Goal: Task Accomplishment & Management: Use online tool/utility

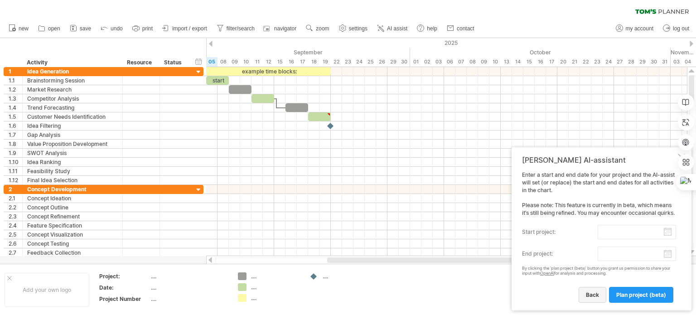
click at [596, 295] on span "back" at bounding box center [592, 294] width 13 height 7
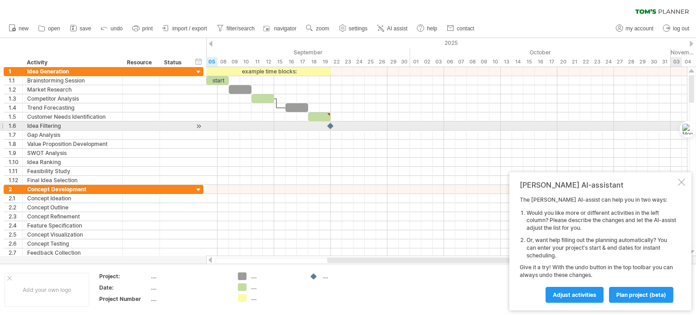
drag, startPoint x: 692, startPoint y: 180, endPoint x: 695, endPoint y: 129, distance: 51.3
click at [695, 129] on div "Ctrl+M" at bounding box center [673, 129] width 43 height 16
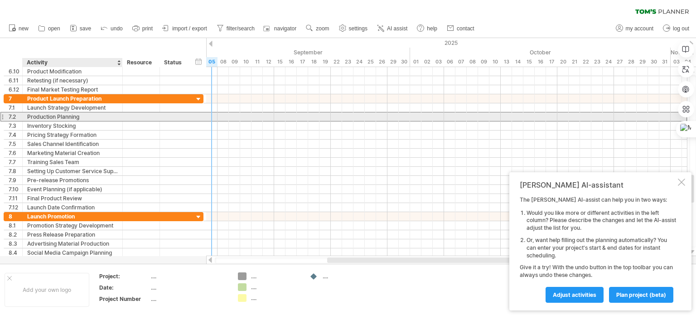
click at [70, 115] on div "Production Planning" at bounding box center [72, 116] width 91 height 9
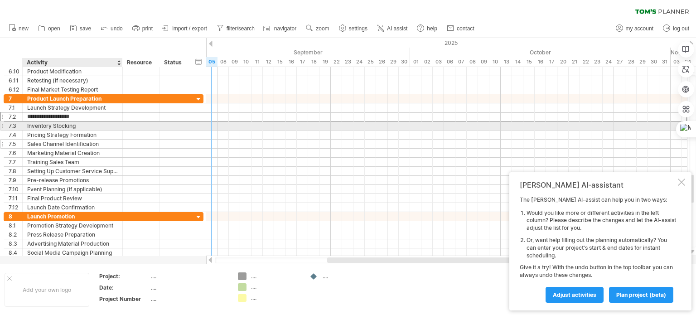
click at [126, 142] on div at bounding box center [141, 143] width 37 height 9
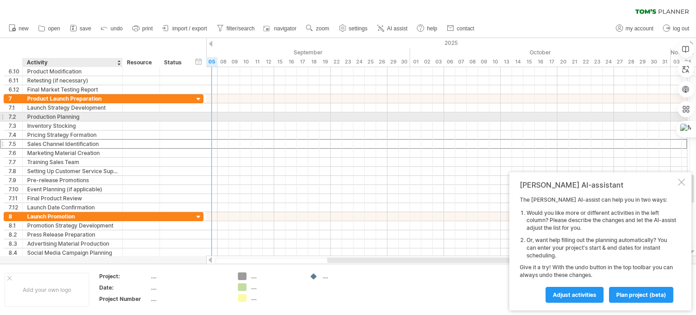
click at [82, 115] on div "Production Planning" at bounding box center [72, 116] width 91 height 9
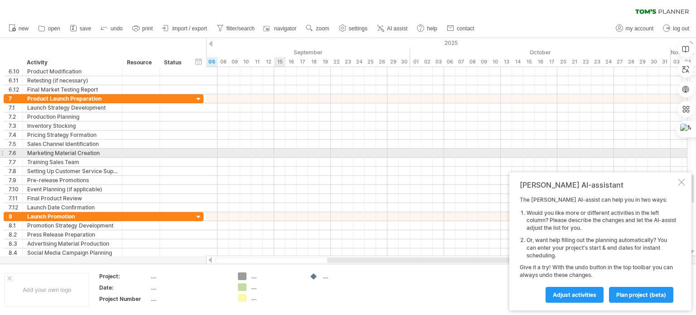
click at [280, 154] on div at bounding box center [446, 153] width 480 height 9
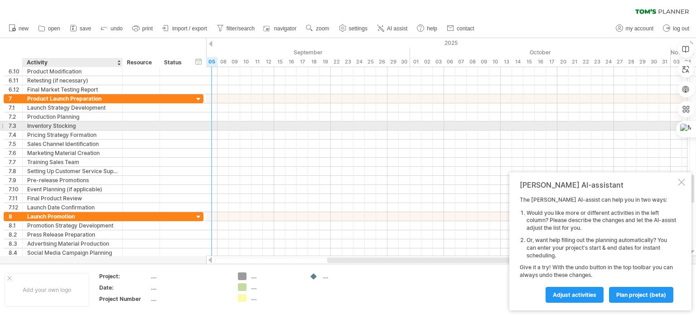
click at [81, 125] on div "Inventory Stocking" at bounding box center [72, 125] width 91 height 9
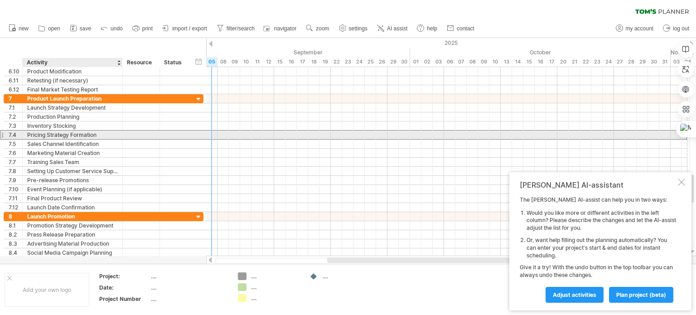
click at [91, 134] on div "Pricing Strategy Formation" at bounding box center [72, 134] width 91 height 9
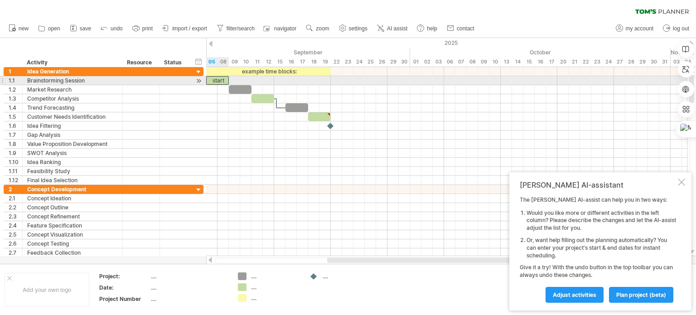
click at [219, 80] on div "start" at bounding box center [217, 80] width 23 height 9
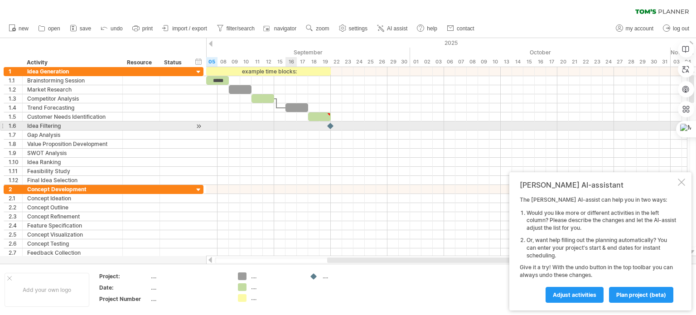
click at [285, 130] on div at bounding box center [446, 134] width 480 height 9
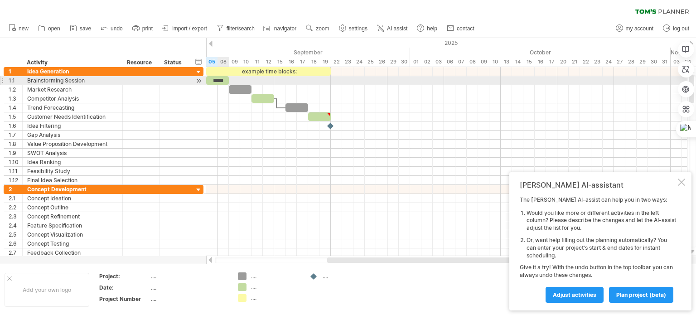
click at [218, 81] on div "*****" at bounding box center [217, 80] width 23 height 9
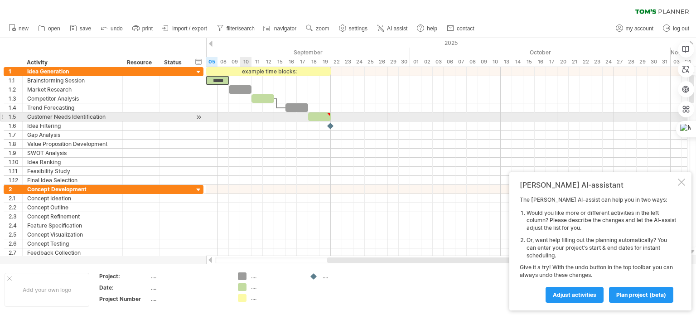
click at [244, 117] on div at bounding box center [446, 116] width 480 height 9
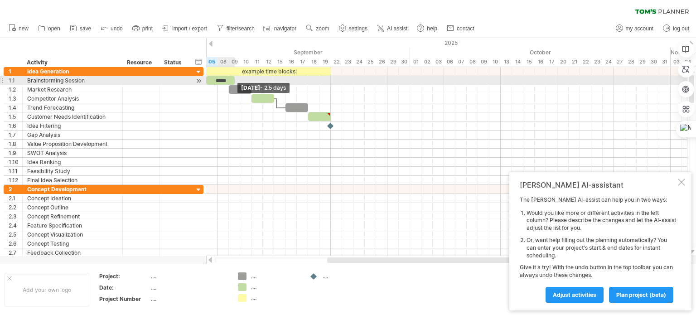
drag, startPoint x: 228, startPoint y: 81, endPoint x: 235, endPoint y: 80, distance: 6.8
click at [235, 80] on span at bounding box center [235, 80] width 4 height 9
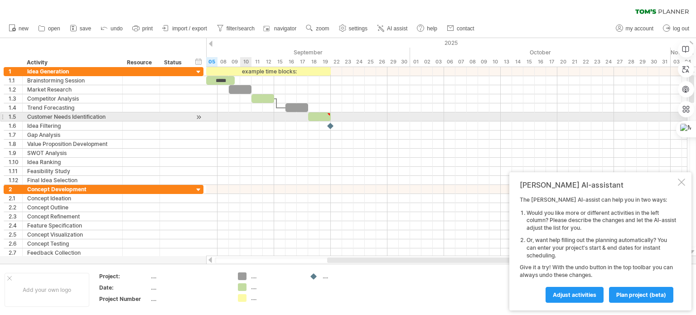
click at [243, 114] on div at bounding box center [446, 116] width 480 height 9
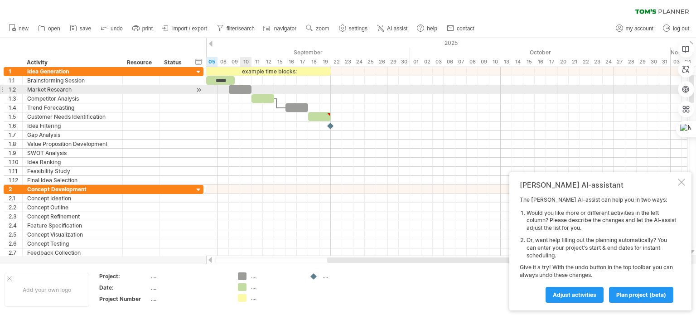
click at [245, 89] on div at bounding box center [240, 89] width 23 height 9
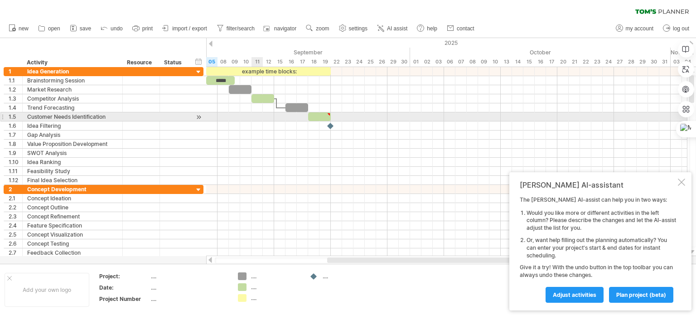
click at [252, 117] on div at bounding box center [446, 116] width 480 height 9
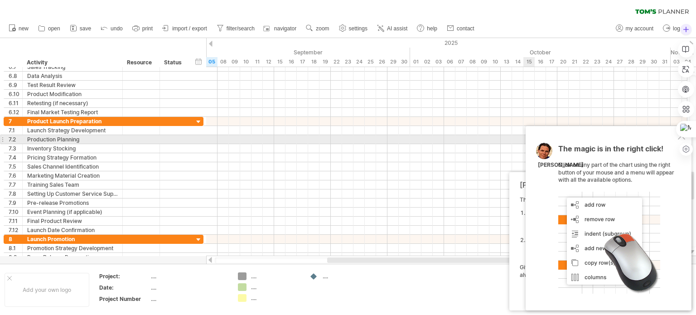
click at [679, 140] on div at bounding box center [685, 89] width 16 height 136
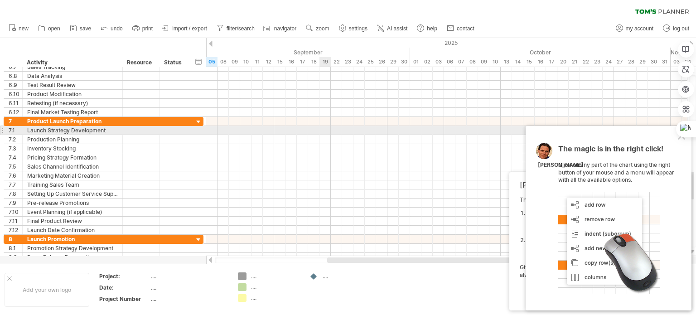
click at [324, 135] on div at bounding box center [446, 139] width 480 height 9
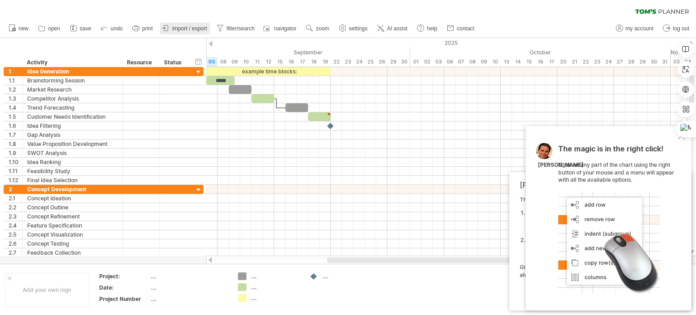
click at [205, 29] on span "import / export" at bounding box center [189, 28] width 35 height 6
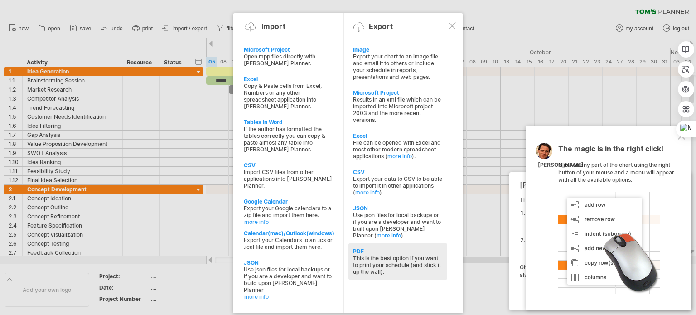
click at [404, 263] on div "This is the best option if you want to print your schedule (and stick it up the…" at bounding box center [398, 265] width 90 height 20
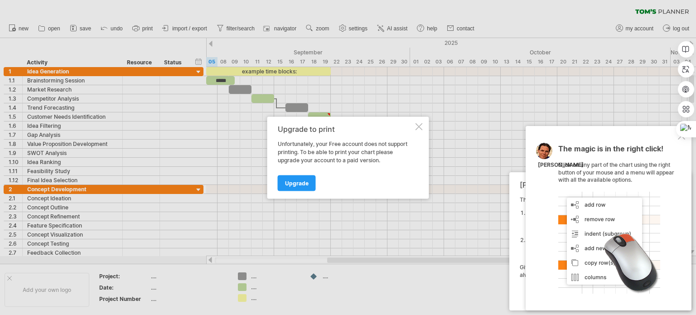
click at [417, 128] on div at bounding box center [418, 126] width 7 height 7
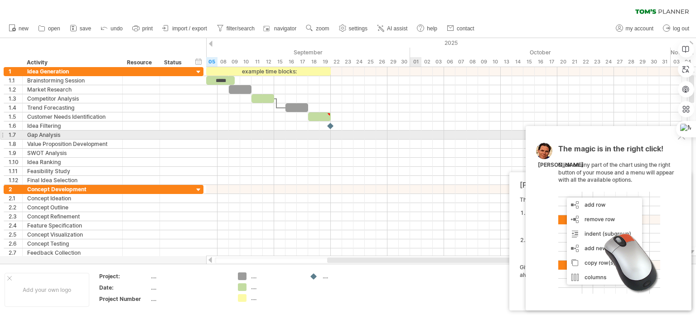
click at [418, 133] on div at bounding box center [446, 134] width 480 height 9
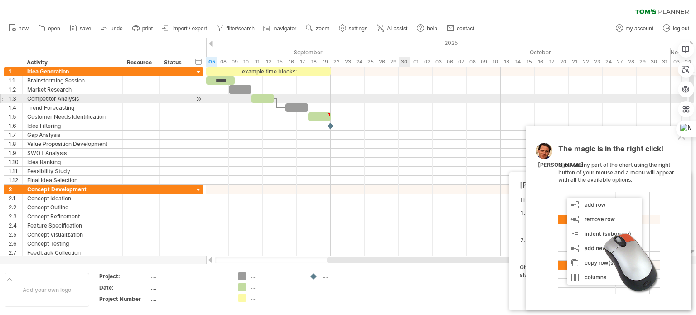
click at [404, 99] on div at bounding box center [446, 98] width 480 height 9
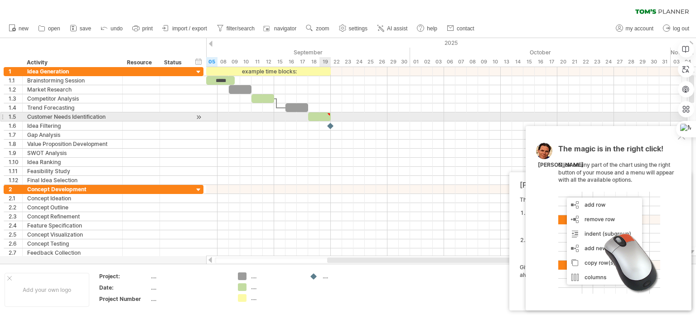
type textarea "**********"
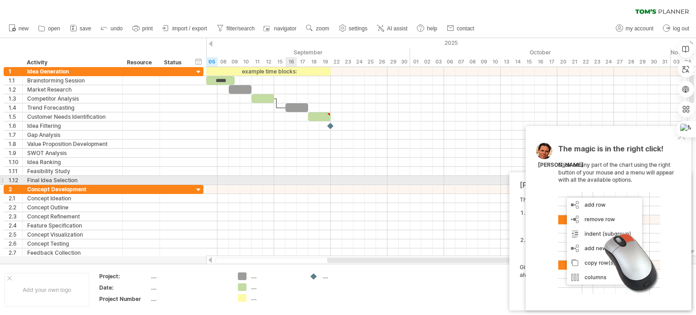
click at [290, 183] on div at bounding box center [446, 180] width 480 height 9
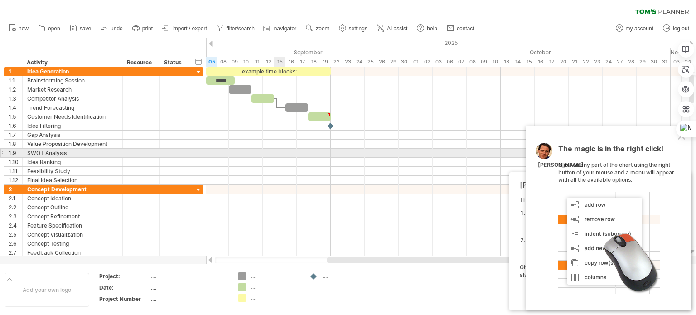
click at [279, 154] on div at bounding box center [446, 153] width 480 height 9
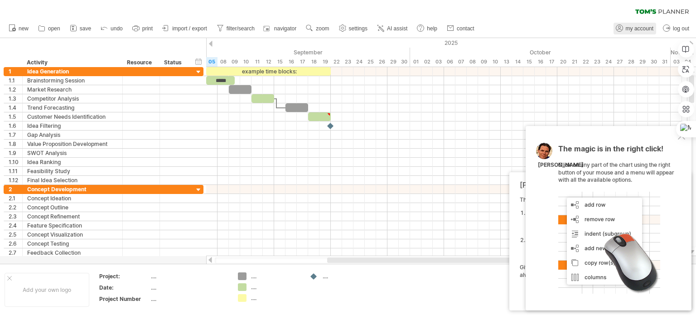
click at [625, 28] on span "my account" at bounding box center [639, 28] width 28 height 6
type input "**********"
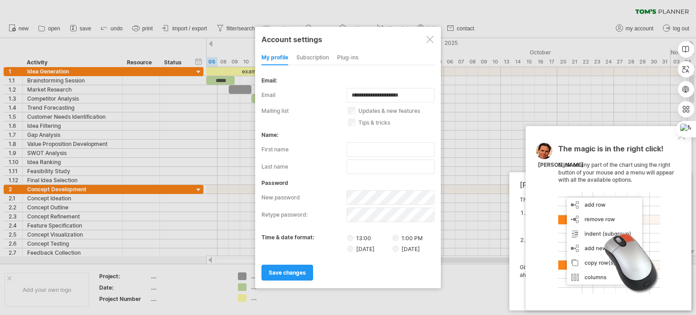
click at [431, 41] on div at bounding box center [429, 39] width 7 height 7
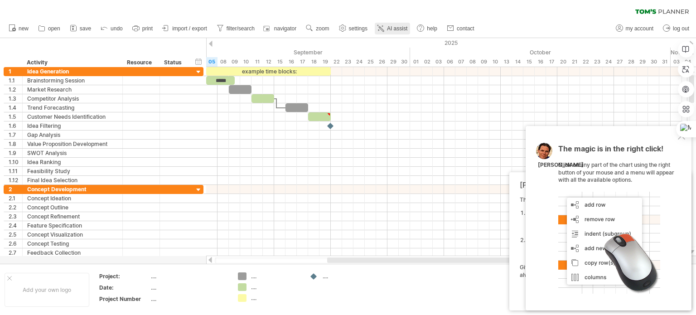
click at [407, 30] on span "AI assist" at bounding box center [397, 28] width 20 height 6
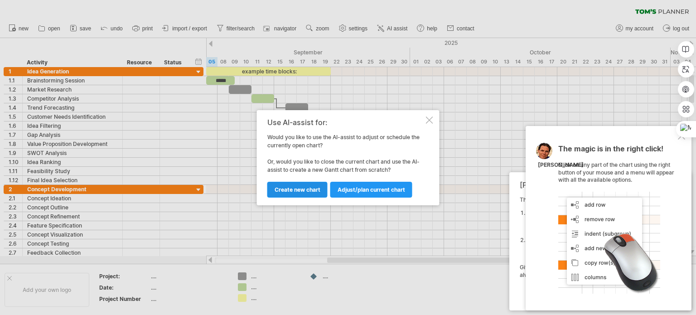
click at [304, 188] on span "Create new chart" at bounding box center [297, 189] width 46 height 7
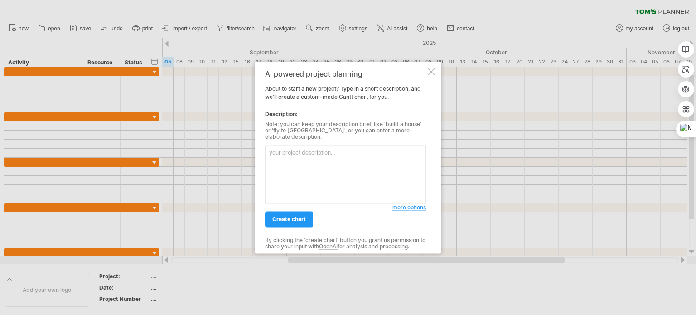
click at [311, 154] on textarea at bounding box center [345, 174] width 161 height 58
type textarea "y"
type textarea "一款美甲产品的产品开发流程表"
click at [396, 204] on span "more options" at bounding box center [409, 207] width 34 height 7
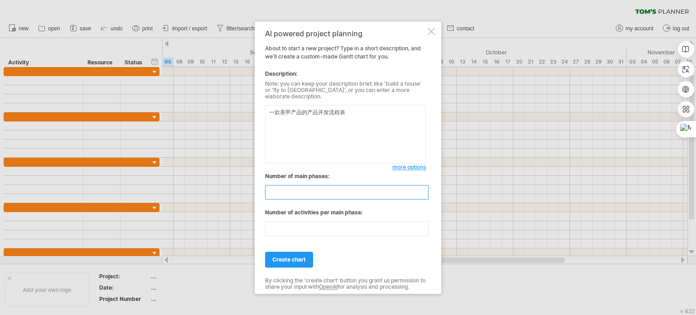
drag, startPoint x: 283, startPoint y: 190, endPoint x: 257, endPoint y: 189, distance: 25.4
click at [257, 189] on div "AI powered project planning About to start a new project? Type in a short descr…" at bounding box center [348, 157] width 187 height 272
type input "*"
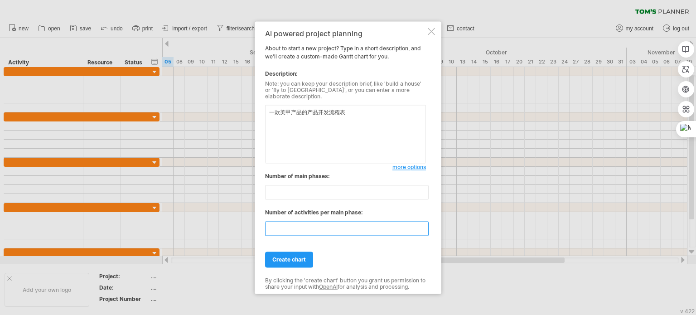
drag, startPoint x: 276, startPoint y: 224, endPoint x: 259, endPoint y: 224, distance: 16.8
click at [259, 224] on div "AI powered project planning About to start a new project? Type in a short descr…" at bounding box center [348, 157] width 187 height 272
type input "*"
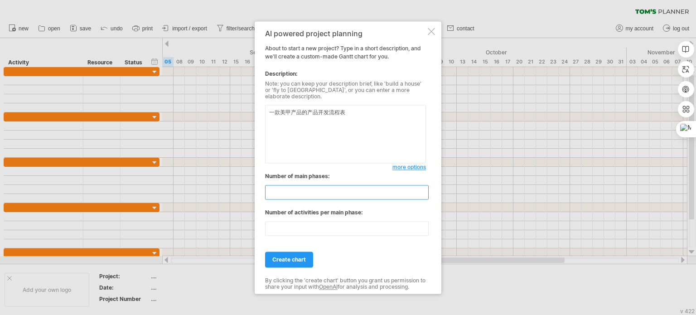
drag, startPoint x: 295, startPoint y: 188, endPoint x: 252, endPoint y: 192, distance: 43.6
click at [252, 192] on div "Trying to reach [DOMAIN_NAME] Connected again... 0% clear filter new" at bounding box center [348, 157] width 696 height 315
type input "*"
click at [296, 256] on span "create chart" at bounding box center [289, 259] width 34 height 7
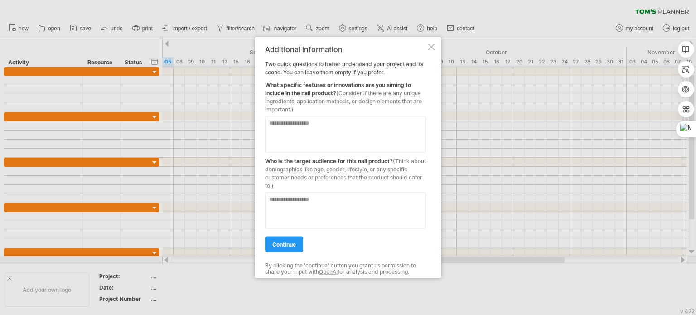
drag, startPoint x: 337, startPoint y: 91, endPoint x: 300, endPoint y: 87, distance: 37.8
click at [300, 87] on div "What specific features or innovations are you aiming to include in the nail pro…" at bounding box center [345, 94] width 161 height 37
drag, startPoint x: 269, startPoint y: 85, endPoint x: 322, endPoint y: 87, distance: 53.1
click at [322, 87] on div "What specific features or innovations are you aiming to include in the nail pro…" at bounding box center [345, 94] width 161 height 37
click at [677, 129] on div "Ctrl+M" at bounding box center [673, 129] width 43 height 16
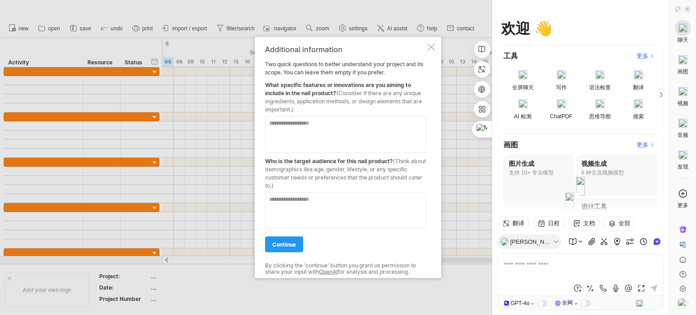
click at [368, 91] on span "(Consider if there are any unique ingredients, application methods, or design e…" at bounding box center [343, 100] width 157 height 23
click at [379, 95] on span "(Consider if there are any unique ingredients, application methods, or design e…" at bounding box center [343, 100] width 157 height 23
click at [522, 221] on span "翻译" at bounding box center [518, 223] width 12 height 10
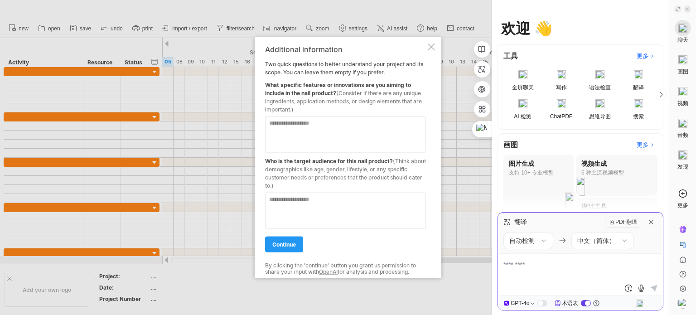
click at [544, 267] on textarea at bounding box center [580, 270] width 154 height 22
click at [636, 84] on link "翻译" at bounding box center [638, 80] width 38 height 29
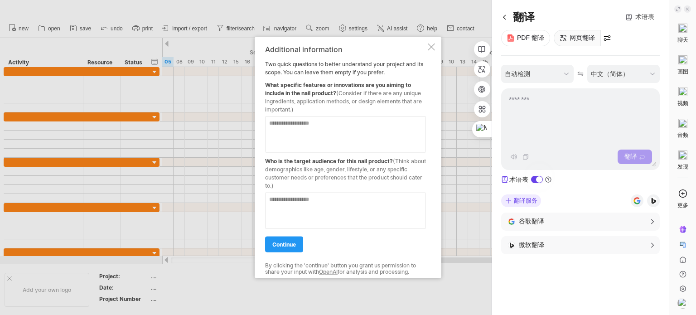
click at [572, 38] on div "网页翻译" at bounding box center [576, 38] width 47 height 16
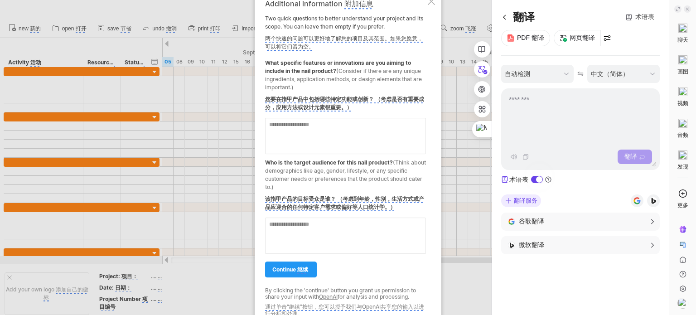
click at [354, 135] on textarea at bounding box center [345, 136] width 161 height 36
type textarea "**********"
click at [320, 237] on textarea at bounding box center [345, 235] width 161 height 36
type textarea "**********"
click at [305, 264] on link "continue 继续" at bounding box center [291, 269] width 52 height 16
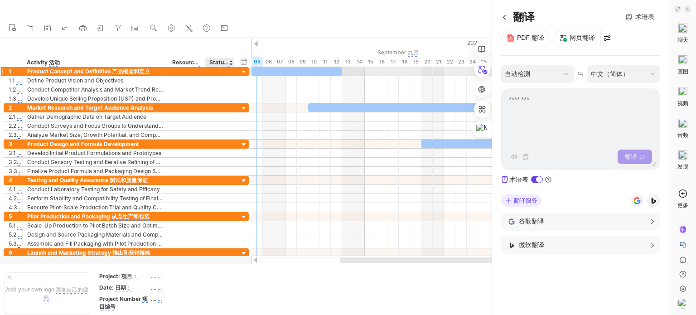
click at [240, 75] on div at bounding box center [244, 72] width 9 height 9
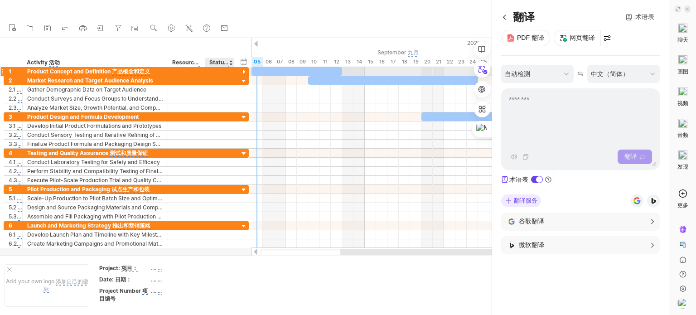
click at [240, 75] on div at bounding box center [244, 72] width 9 height 9
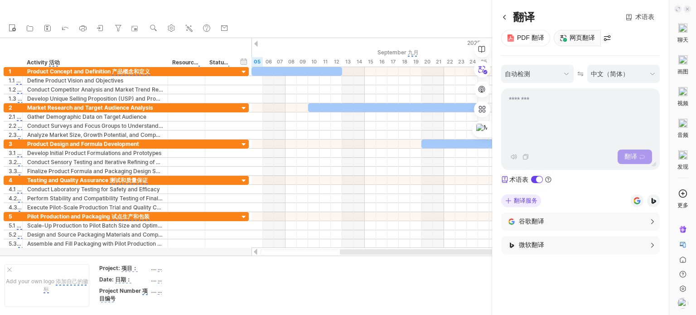
click at [572, 37] on div "网页翻译" at bounding box center [576, 38] width 47 height 16
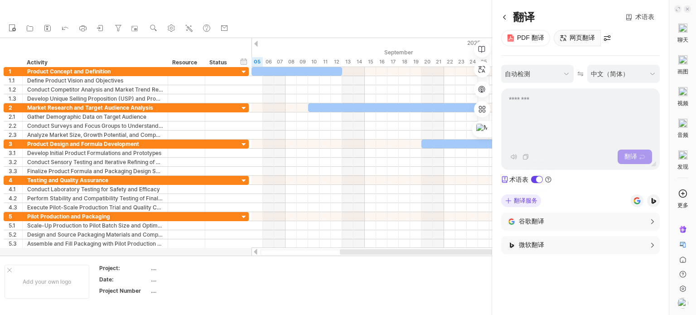
click at [572, 37] on div "网页翻译" at bounding box center [576, 38] width 47 height 16
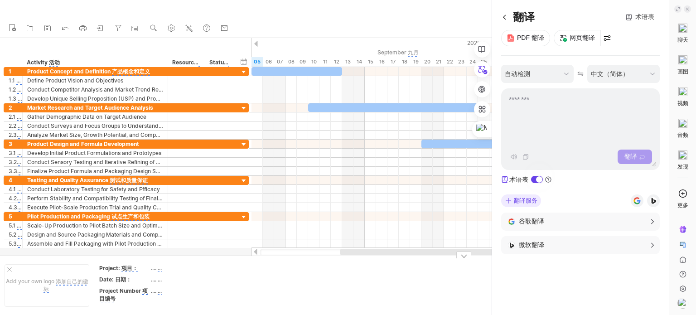
drag, startPoint x: 320, startPoint y: 253, endPoint x: 303, endPoint y: 251, distance: 17.3
click at [303, 251] on div "Trying to reach [DOMAIN_NAME] Connected again... 0% clear filter new 1" at bounding box center [348, 157] width 696 height 315
click at [350, 250] on div at bounding box center [414, 251] width 157 height 5
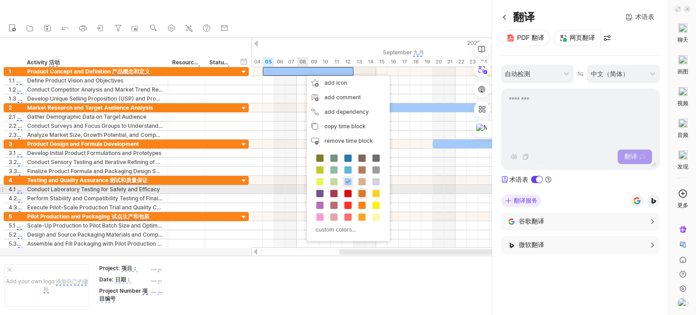
click at [362, 192] on span at bounding box center [361, 193] width 7 height 7
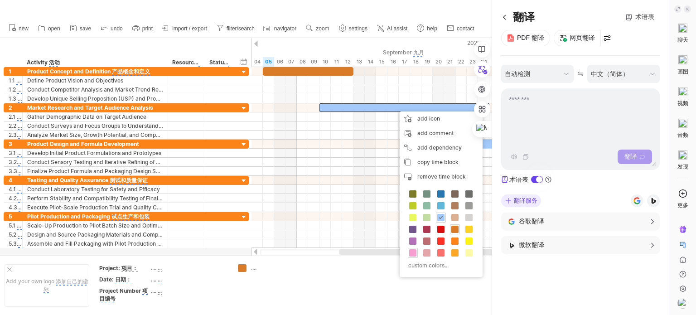
click at [413, 250] on span at bounding box center [412, 252] width 7 height 7
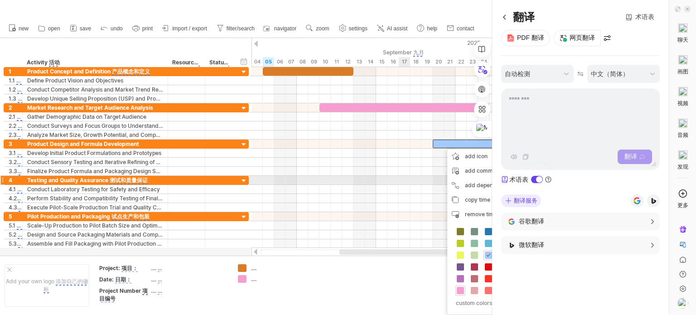
click at [408, 185] on div at bounding box center [468, 189] width 435 height 9
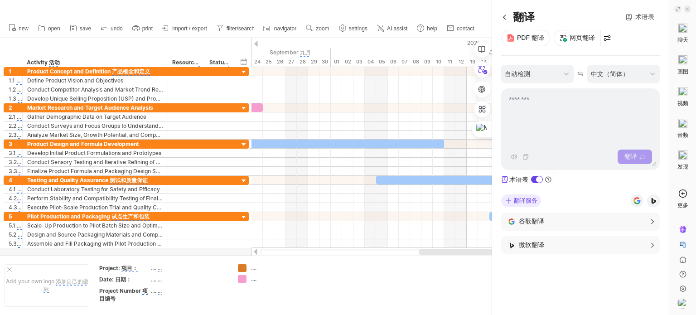
drag, startPoint x: 391, startPoint y: 250, endPoint x: 452, endPoint y: 185, distance: 89.0
click at [471, 248] on div at bounding box center [469, 251] width 436 height 9
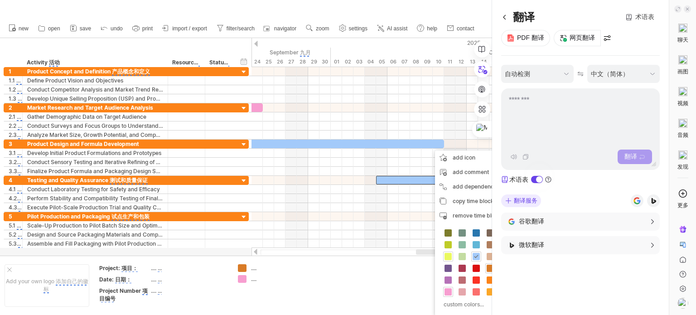
click at [446, 255] on span at bounding box center [447, 256] width 7 height 7
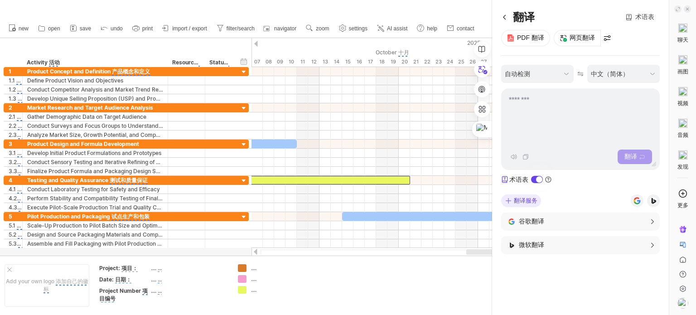
drag, startPoint x: 441, startPoint y: 250, endPoint x: 490, endPoint y: 250, distance: 48.9
click at [491, 253] on div at bounding box center [543, 251] width 155 height 5
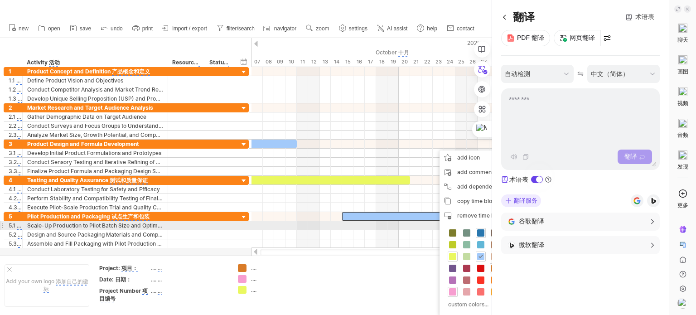
click at [478, 230] on span at bounding box center [480, 232] width 7 height 7
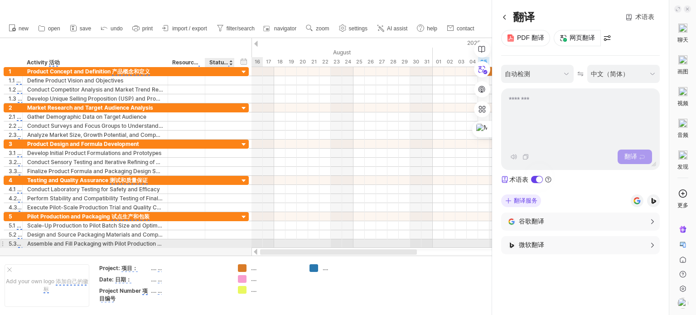
drag, startPoint x: 472, startPoint y: 251, endPoint x: 232, endPoint y: 244, distance: 240.1
click at [232, 244] on div "Trying to reach [DOMAIN_NAME] Connected again... 0% clear filter new 1" at bounding box center [348, 157] width 696 height 315
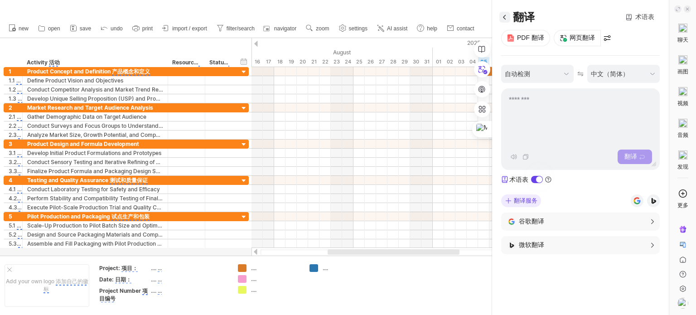
click at [504, 17] on icon at bounding box center [504, 17] width 3 height 5
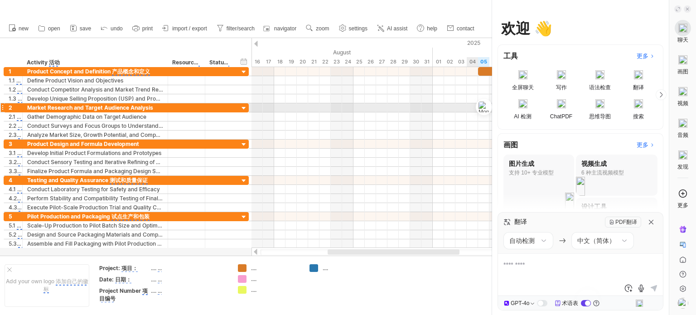
drag, startPoint x: 480, startPoint y: 130, endPoint x: 695, endPoint y: 106, distance: 216.8
click at [492, 106] on div "Ctrl+M" at bounding box center [469, 107] width 43 height 16
click at [686, 10] on icon at bounding box center [687, 9] width 5 height 5
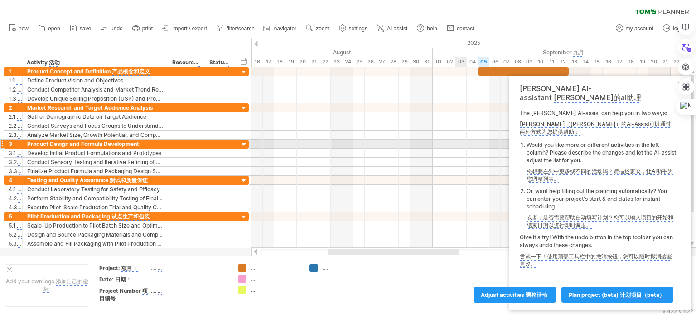
click at [466, 145] on div at bounding box center [468, 143] width 435 height 9
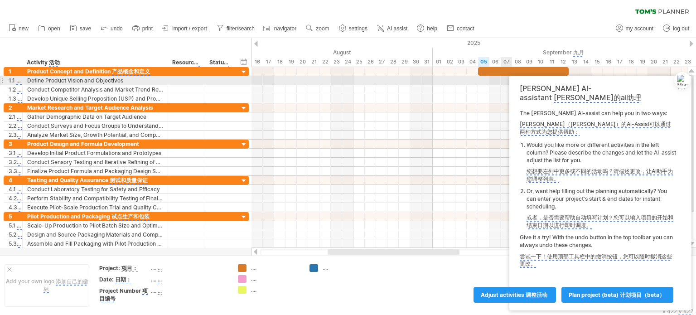
drag, startPoint x: 681, startPoint y: 102, endPoint x: 682, endPoint y: 80, distance: 22.2
click at [682, 80] on div "Ctrl+M" at bounding box center [673, 80] width 43 height 16
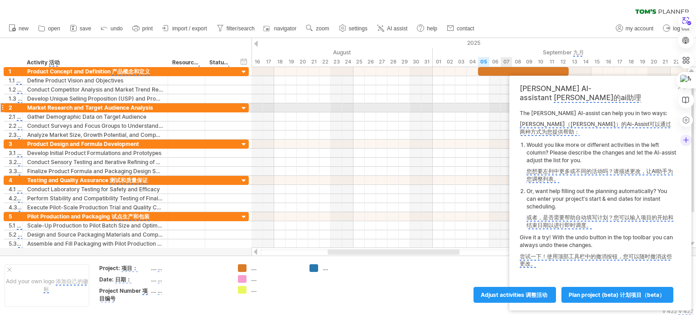
click at [678, 105] on div at bounding box center [685, 100] width 16 height 16
click at [677, 105] on div "[PERSON_NAME] AI-assistant [PERSON_NAME]的ai助理 The Tom's AI-assist can help you …" at bounding box center [600, 193] width 182 height 235
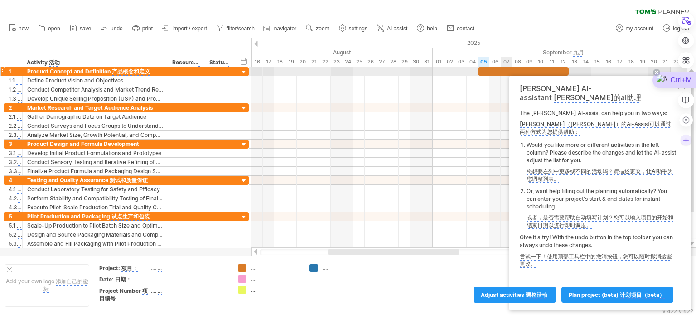
drag, startPoint x: 684, startPoint y: 101, endPoint x: 682, endPoint y: 72, distance: 28.1
click at [695, 72] on div "Ctrl+M 总结此网页 (Ctrl+Shift+2)" at bounding box center [696, 170] width 0 height 197
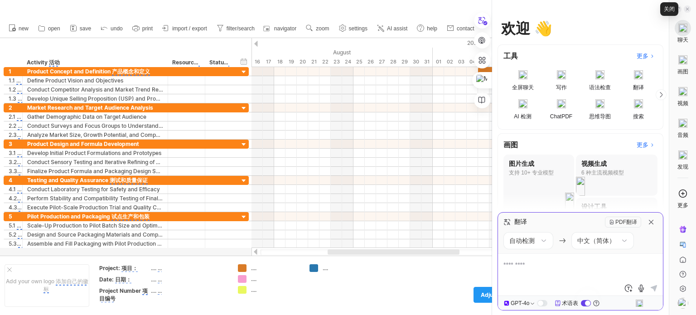
click at [685, 9] on icon at bounding box center [687, 9] width 5 height 5
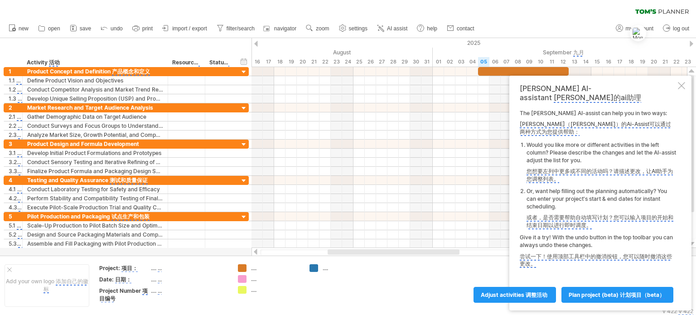
drag, startPoint x: 670, startPoint y: 69, endPoint x: 638, endPoint y: 33, distance: 48.7
click at [652, 33] on div "Ctrl+M" at bounding box center [673, 33] width 43 height 16
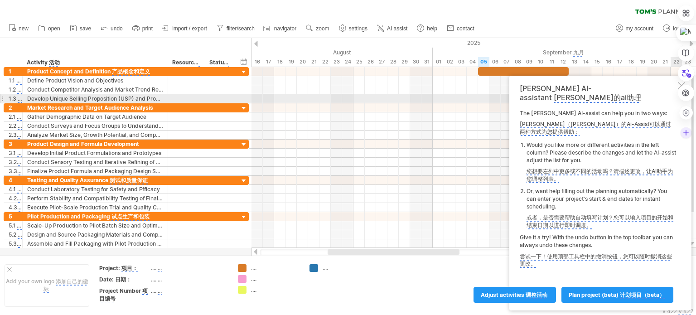
click at [681, 103] on div "设置" at bounding box center [685, 73] width 16 height 136
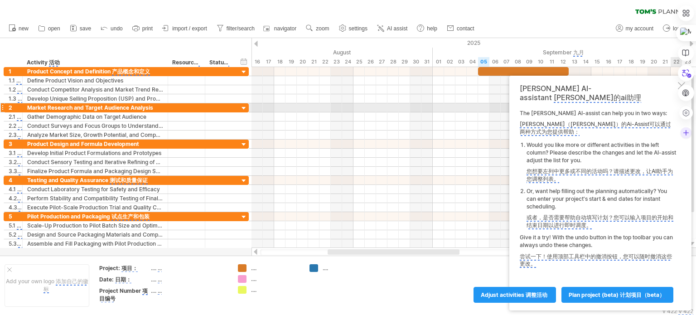
click at [683, 105] on div "设置" at bounding box center [685, 73] width 16 height 136
click at [679, 105] on div "设置" at bounding box center [685, 73] width 16 height 136
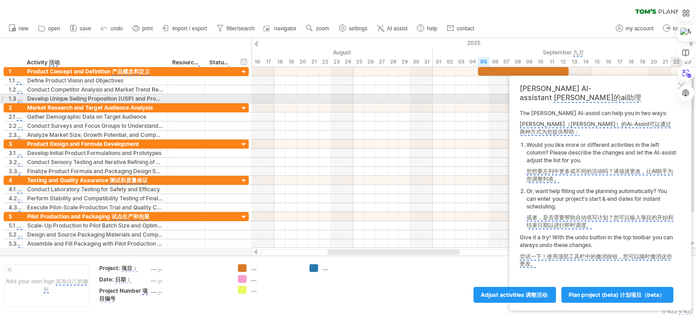
click at [678, 89] on div at bounding box center [680, 85] width 7 height 7
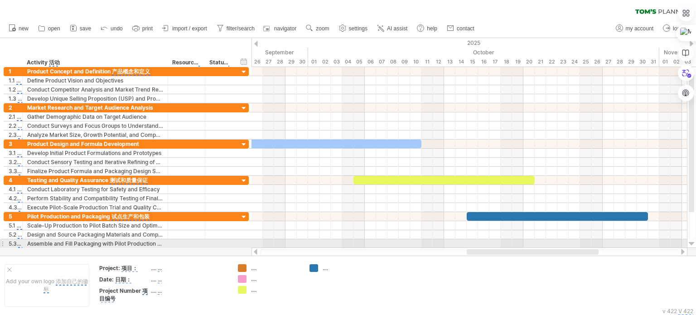
drag, startPoint x: 408, startPoint y: 251, endPoint x: 547, endPoint y: 248, distance: 139.1
click at [547, 248] on div at bounding box center [469, 251] width 436 height 9
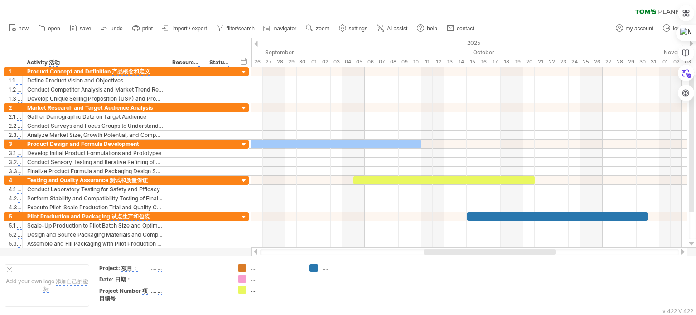
drag, startPoint x: 498, startPoint y: 0, endPoint x: 322, endPoint y: 130, distance: 218.4
click at [329, 177] on div at bounding box center [468, 180] width 435 height 9
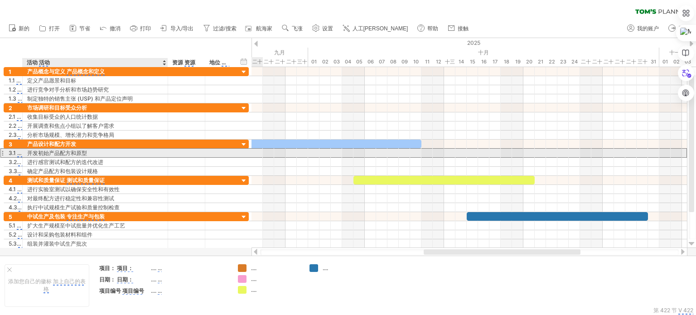
click at [141, 154] on div "开发初始产品配方和原型 开发初始产品配方和原型" at bounding box center [95, 153] width 136 height 9
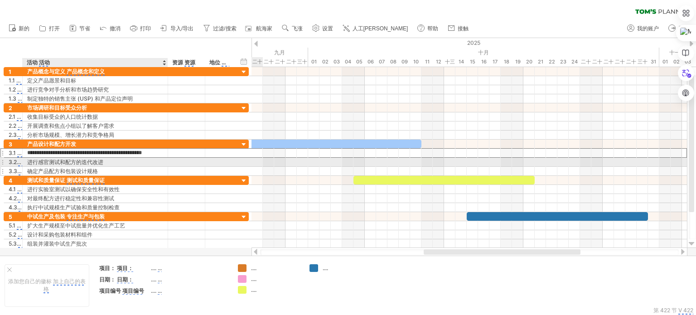
click at [127, 167] on div "确定产品配方和包装设计规格 最终确定的产品公式和包装设计规范" at bounding box center [95, 171] width 136 height 9
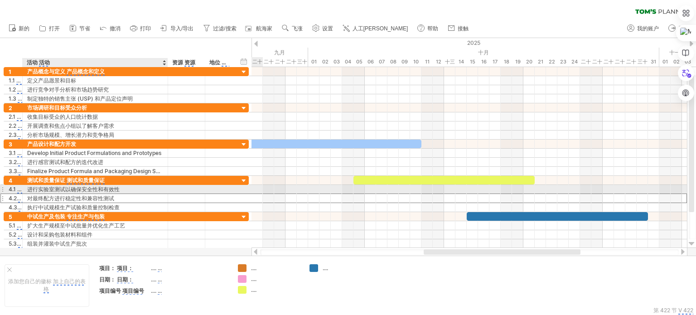
click at [131, 194] on div "对最终配方进行稳定性和兼容性测试 执行公式最终的稳定性和兼容性测试" at bounding box center [95, 198] width 136 height 9
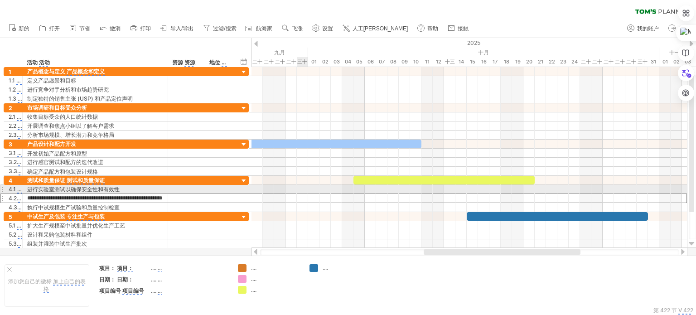
click at [299, 190] on div at bounding box center [468, 189] width 435 height 9
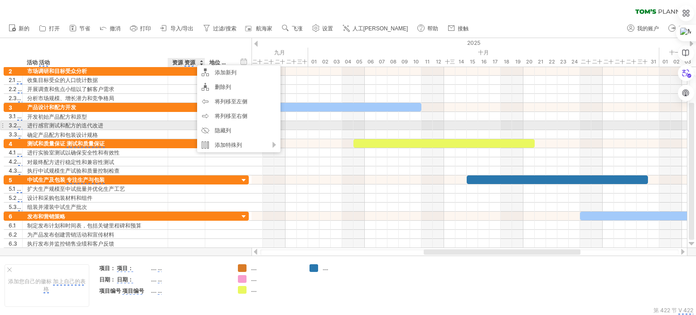
click at [134, 126] on div "进行感官测试和配方的迭代改进 进行感觉测试和公式的迭代精炼" at bounding box center [95, 125] width 136 height 9
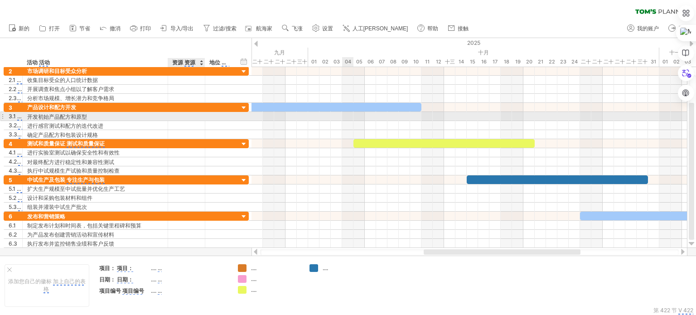
click at [343, 113] on div at bounding box center [468, 116] width 435 height 9
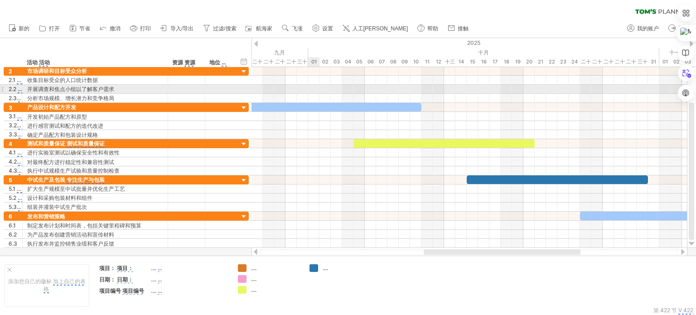
click at [315, 90] on div at bounding box center [468, 89] width 435 height 9
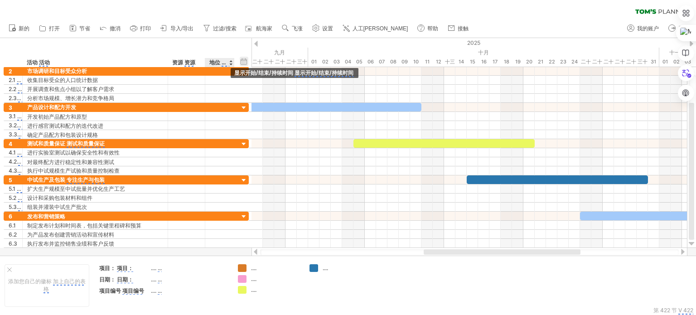
click at [245, 59] on div "隐藏开始/结束/持续时间 显示开始/结束/持续时间 显示开始/结束/持续时间" at bounding box center [244, 62] width 9 height 10
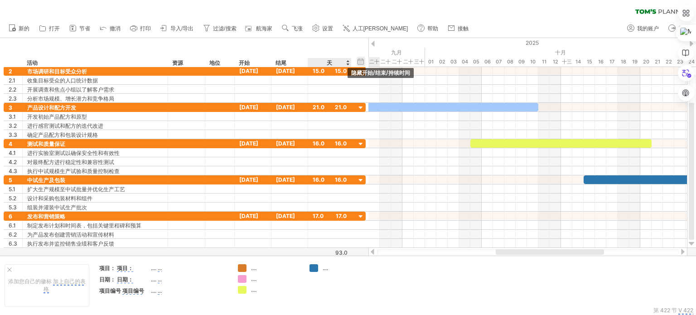
click at [357, 59] on div "隐藏开始/结束/持续时间 显示开始/结束/持续时间 显示开始/结束/持续时间" at bounding box center [360, 62] width 9 height 10
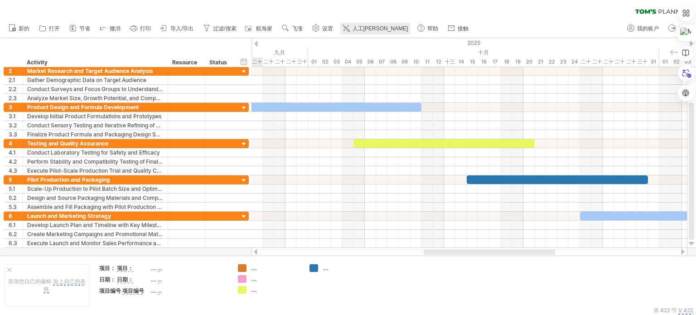
click at [364, 29] on font "人工[PERSON_NAME]" at bounding box center [380, 28] width 56 height 6
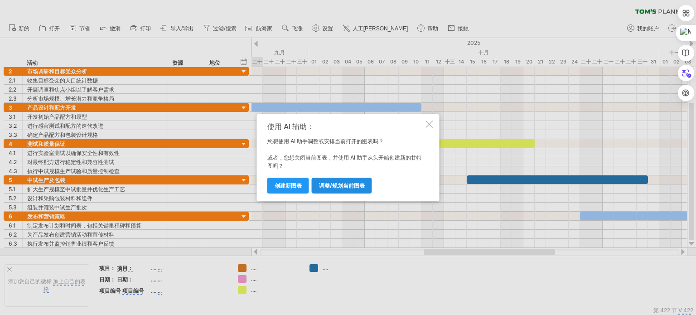
click at [341, 185] on font "调整/规划当前图表" at bounding box center [342, 185] width 46 height 7
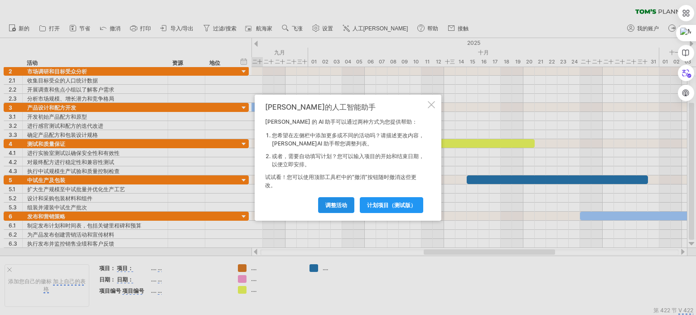
click at [341, 205] on font "调整活动" at bounding box center [336, 205] width 22 height 7
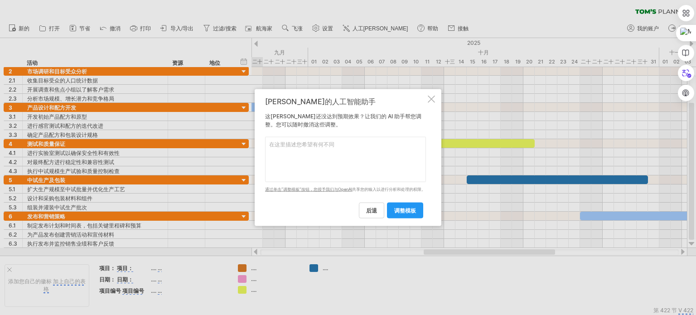
click at [432, 95] on div "[PERSON_NAME]的人工智能助手 这[PERSON_NAME]还没达到预期效果？让我们的 AI 助手帮您调整。您可以随时撤消这些调整。 请在下面输入您…" at bounding box center [348, 157] width 187 height 137
click at [432, 102] on div "[PERSON_NAME]的人工智能助手 这[PERSON_NAME]还没达到预期效果？让我们的 AI 助手帮您调整。您可以随时撤消这些调整。 请在下面输入您…" at bounding box center [348, 157] width 187 height 137
click at [429, 97] on div at bounding box center [431, 98] width 7 height 7
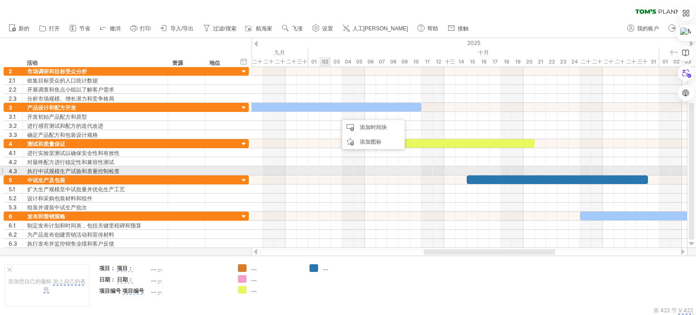
click at [324, 171] on div at bounding box center [468, 170] width 435 height 9
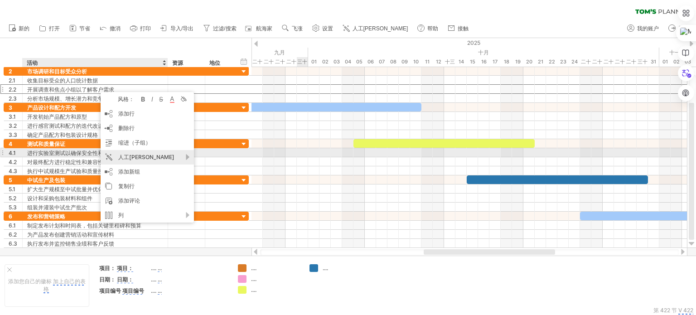
click at [145, 157] on font "人工[PERSON_NAME]" at bounding box center [146, 157] width 56 height 7
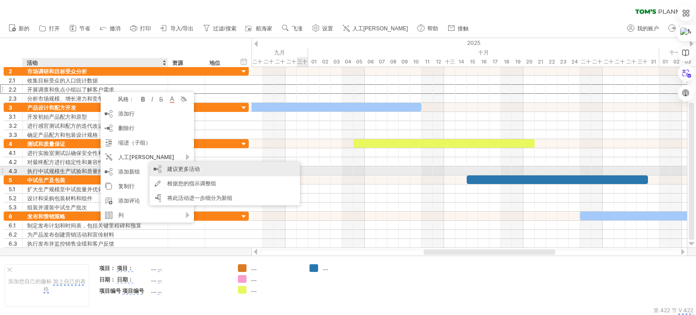
click at [207, 170] on div "建议更多活动" at bounding box center [224, 169] width 150 height 14
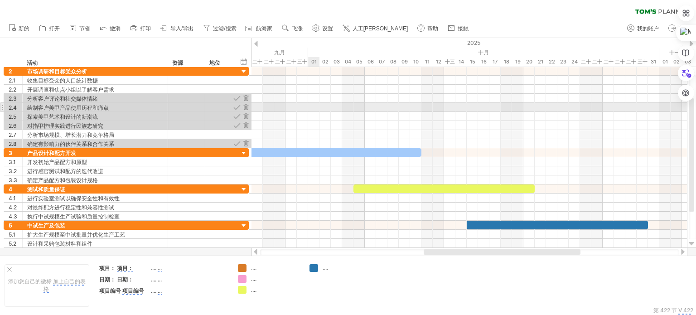
click at [312, 106] on div at bounding box center [468, 107] width 435 height 9
click at [180, 108] on div at bounding box center [187, 107] width 28 height 9
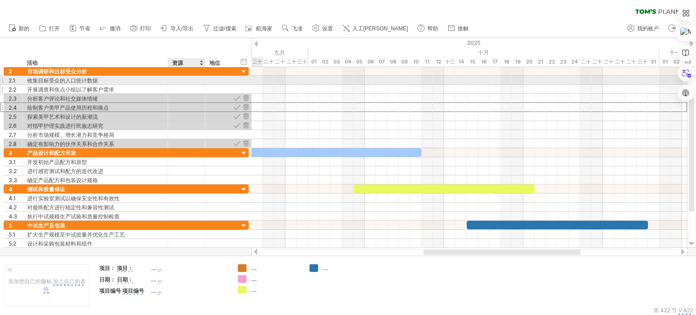
click at [188, 85] on div at bounding box center [187, 89] width 28 height 9
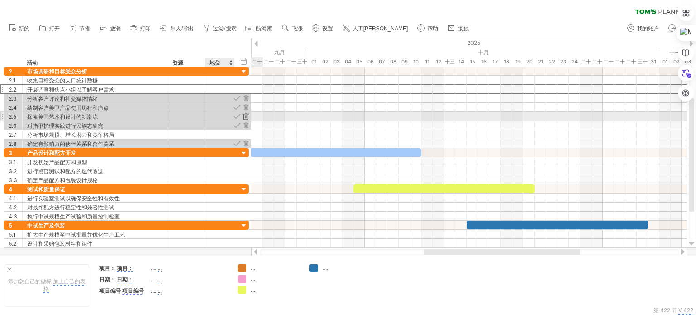
click at [245, 115] on div at bounding box center [245, 116] width 9 height 9
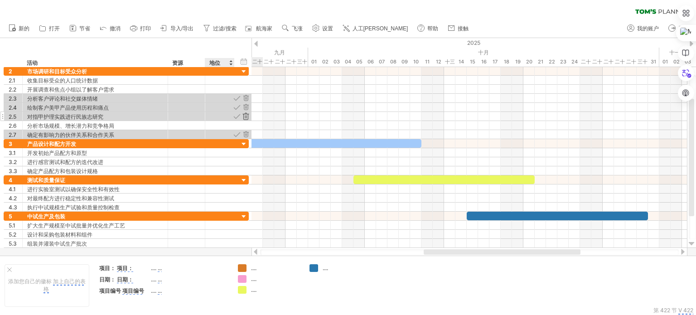
click at [246, 114] on div at bounding box center [245, 116] width 9 height 9
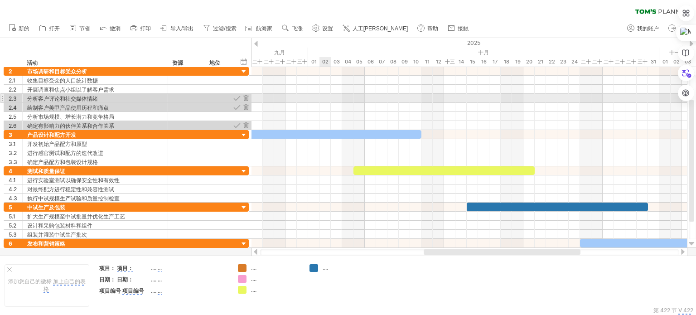
click at [324, 102] on div at bounding box center [468, 98] width 435 height 9
click at [237, 99] on div at bounding box center [236, 98] width 9 height 9
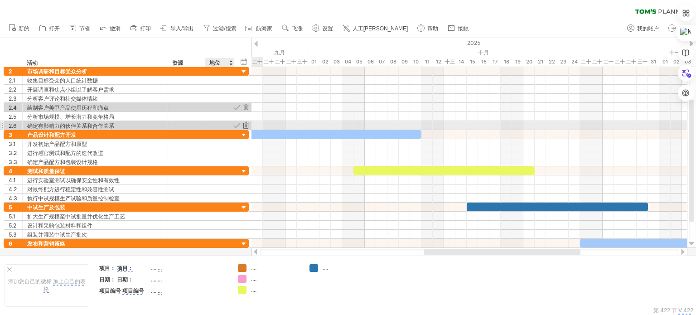
click at [245, 123] on div at bounding box center [245, 125] width 9 height 9
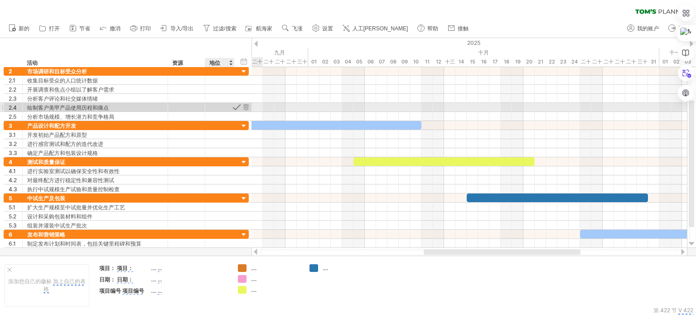
click at [235, 106] on div at bounding box center [236, 107] width 9 height 9
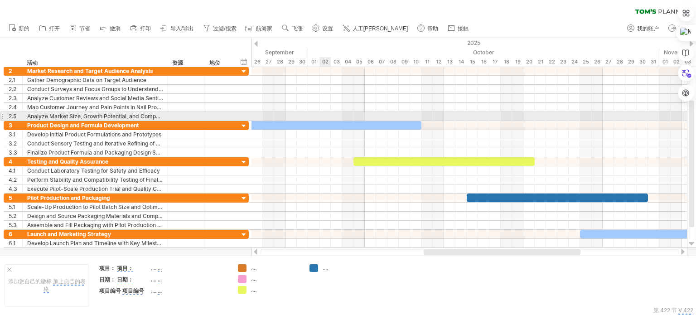
click at [322, 120] on div at bounding box center [468, 116] width 435 height 9
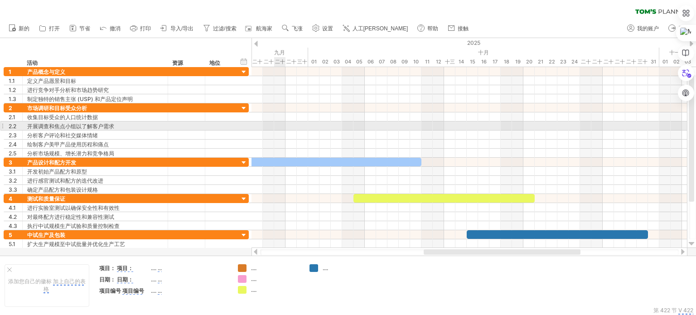
click at [276, 125] on div at bounding box center [468, 125] width 435 height 9
drag, startPoint x: 276, startPoint y: 125, endPoint x: 365, endPoint y: 132, distance: 89.5
click at [365, 132] on div at bounding box center [468, 130] width 435 height 54
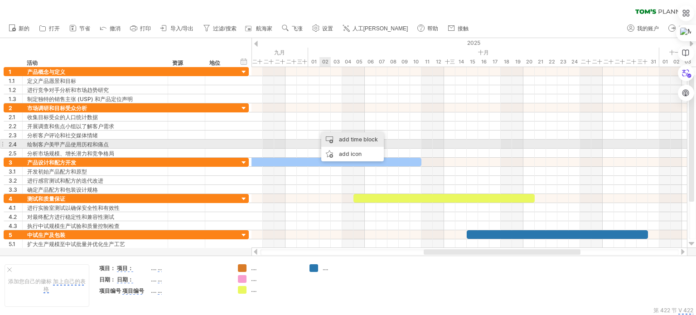
click at [355, 142] on div "add time block" at bounding box center [352, 139] width 62 height 14
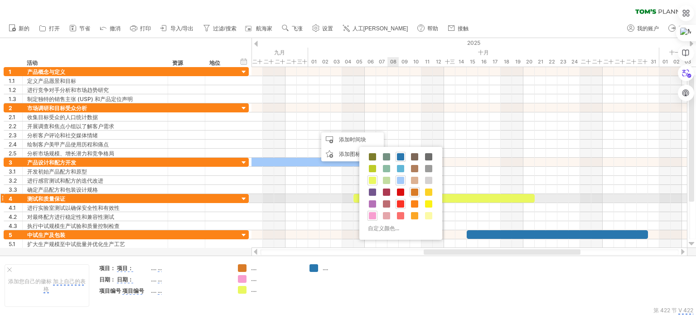
click at [400, 202] on span at bounding box center [400, 203] width 7 height 7
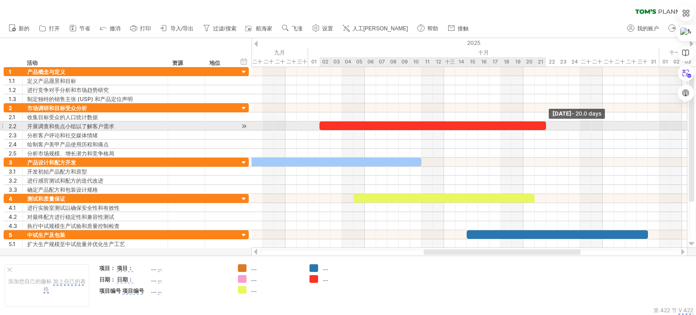
drag, startPoint x: 330, startPoint y: 125, endPoint x: 543, endPoint y: 124, distance: 213.3
click at [543, 124] on div at bounding box center [432, 125] width 226 height 9
click at [453, 124] on div at bounding box center [432, 125] width 226 height 9
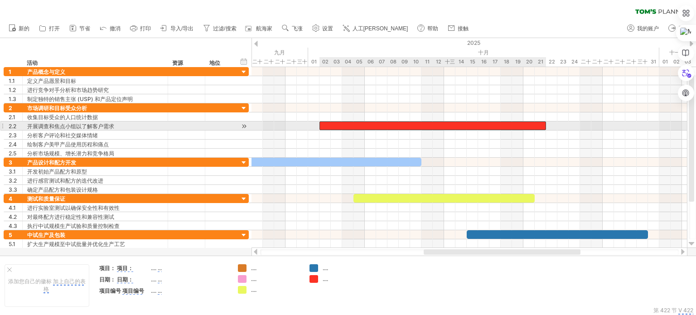
click at [453, 124] on div at bounding box center [432, 125] width 226 height 9
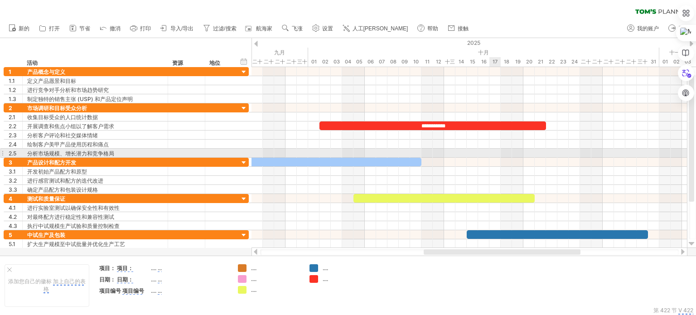
click at [499, 152] on div at bounding box center [468, 153] width 435 height 9
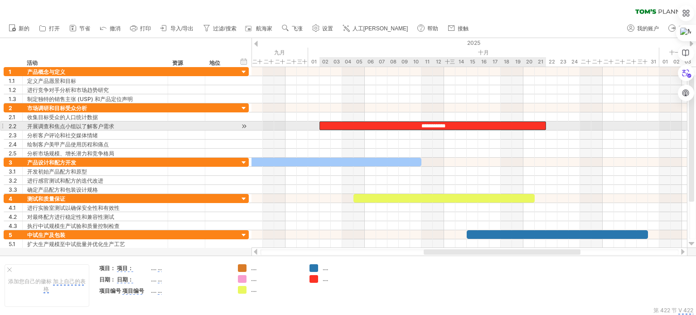
click at [471, 123] on div "**********" at bounding box center [432, 125] width 226 height 9
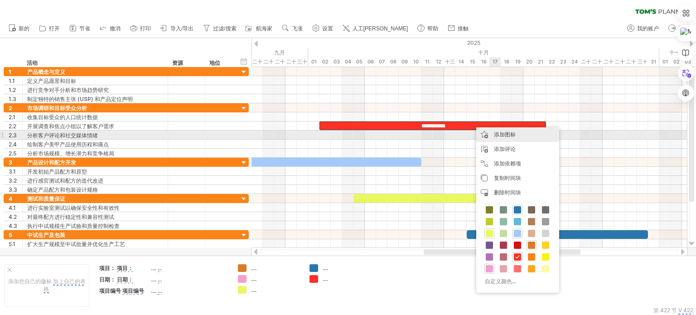
click at [523, 134] on div "添加图标" at bounding box center [517, 134] width 83 height 14
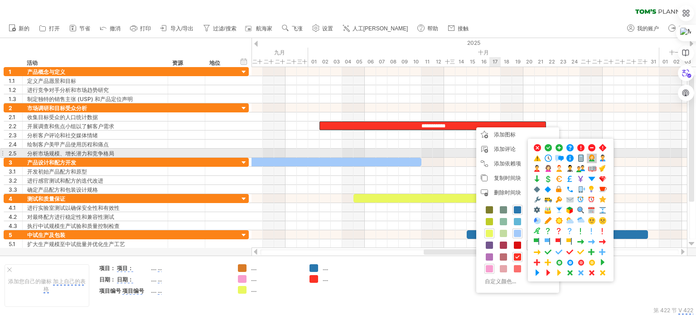
click at [591, 157] on span at bounding box center [591, 158] width 9 height 9
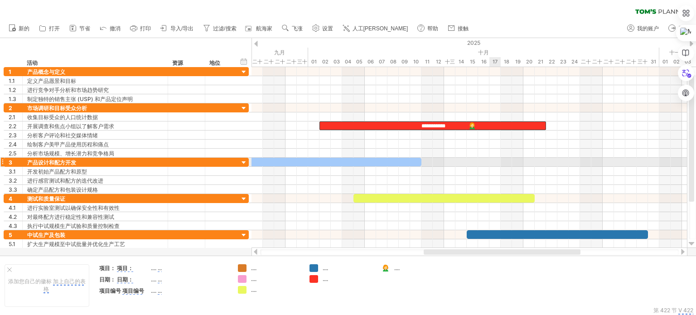
click at [497, 159] on div at bounding box center [468, 162] width 435 height 9
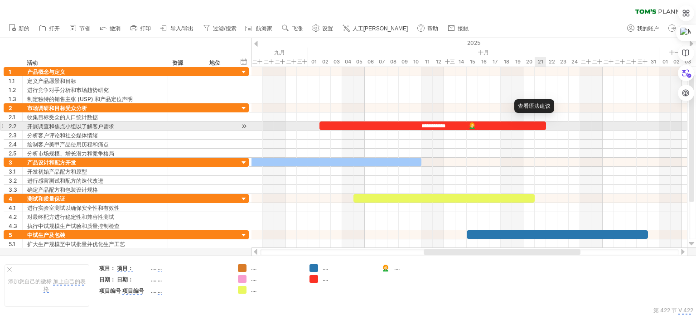
click at [319, 121] on span at bounding box center [319, 121] width 0 height 0
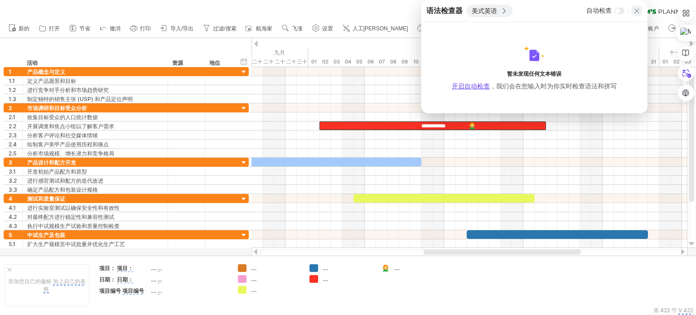
click at [636, 7] on icon at bounding box center [636, 10] width 7 height 7
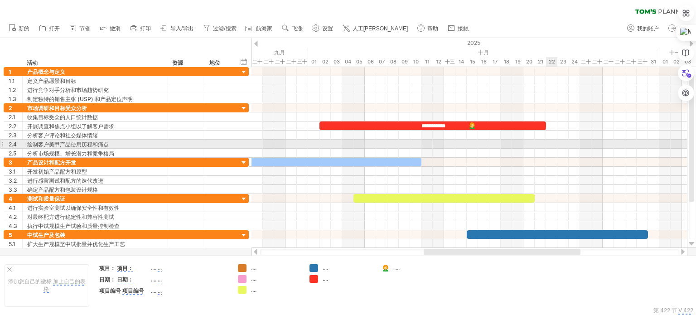
click at [549, 145] on div at bounding box center [468, 143] width 435 height 9
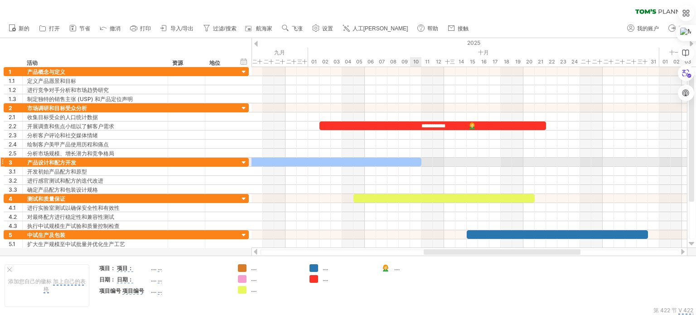
click at [413, 161] on div at bounding box center [302, 162] width 238 height 9
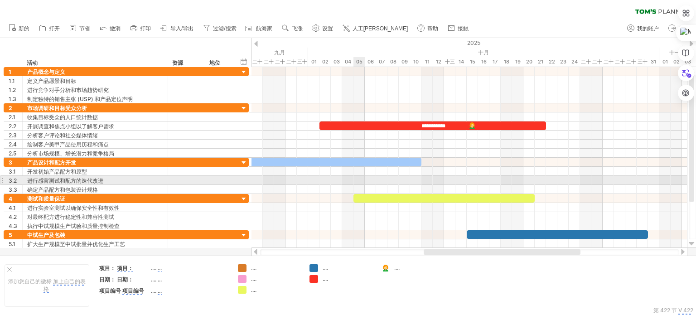
click at [360, 179] on div at bounding box center [468, 180] width 435 height 9
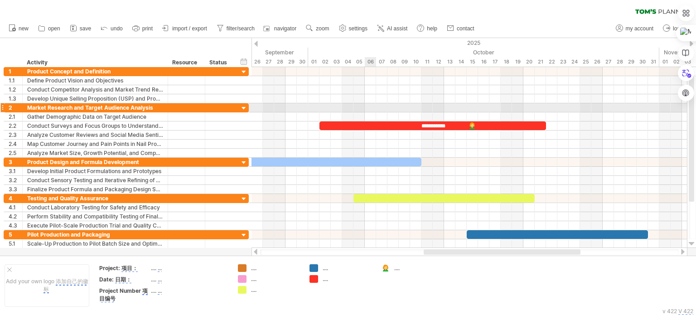
click at [366, 108] on div at bounding box center [468, 107] width 435 height 9
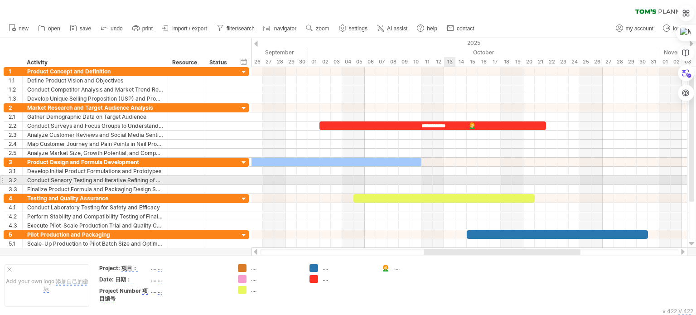
click at [447, 176] on div at bounding box center [468, 180] width 435 height 9
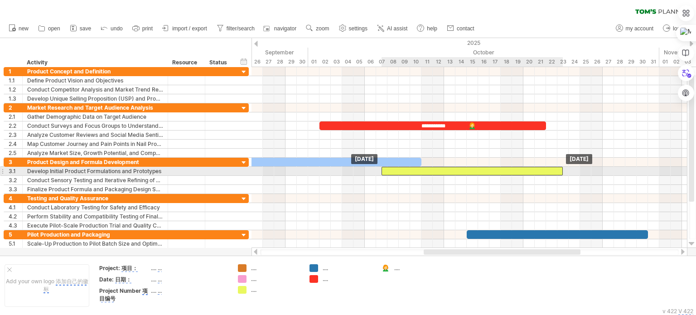
drag, startPoint x: 381, startPoint y: 195, endPoint x: 410, endPoint y: 167, distance: 40.7
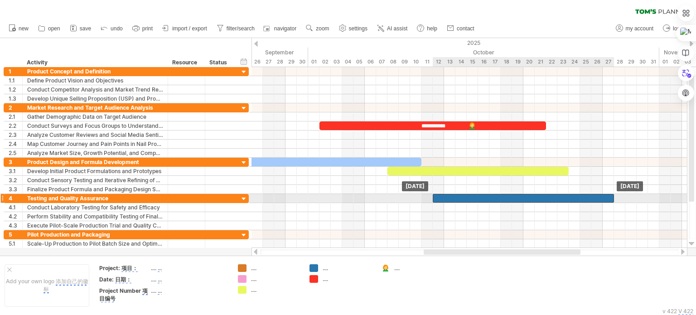
drag, startPoint x: 491, startPoint y: 232, endPoint x: 454, endPoint y: 195, distance: 52.2
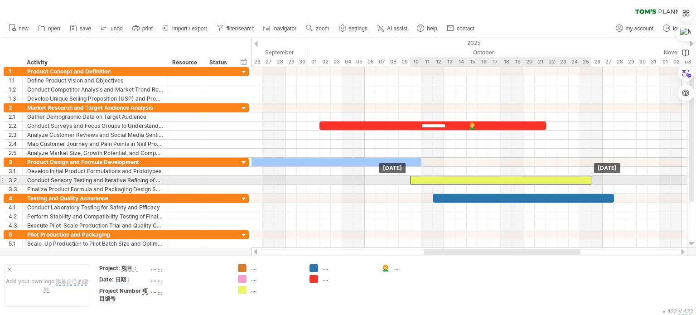
drag, startPoint x: 444, startPoint y: 170, endPoint x: 465, endPoint y: 177, distance: 21.9
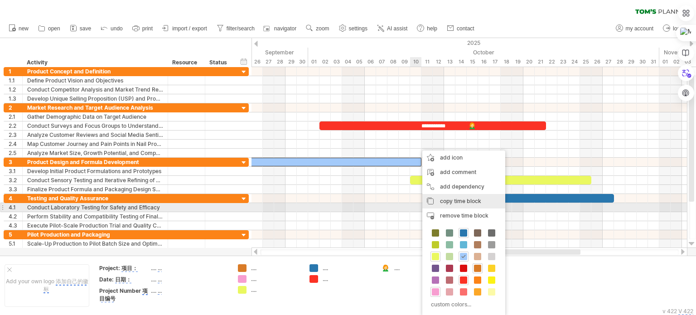
click at [478, 203] on span "copy time block" at bounding box center [460, 200] width 41 height 7
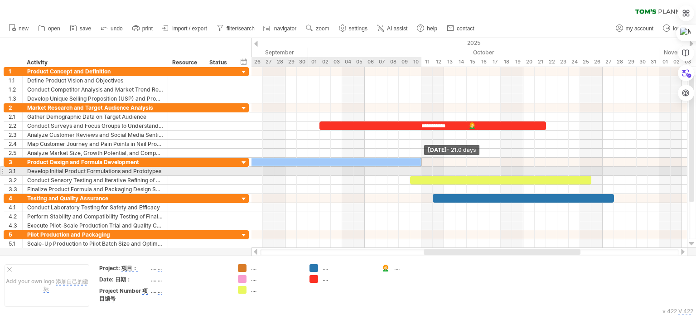
drag, startPoint x: 420, startPoint y: 161, endPoint x: 418, endPoint y: 173, distance: 12.4
click at [285, 174] on div at bounding box center [285, 176] width 0 height 36
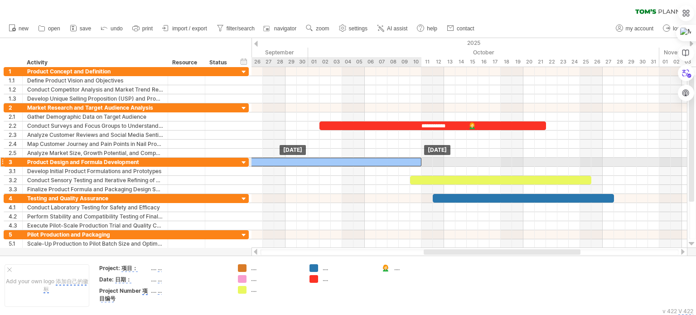
click at [413, 159] on div at bounding box center [302, 162] width 238 height 9
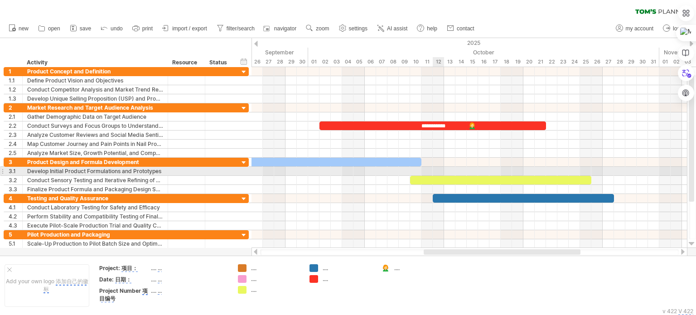
click at [438, 168] on div at bounding box center [468, 171] width 435 height 9
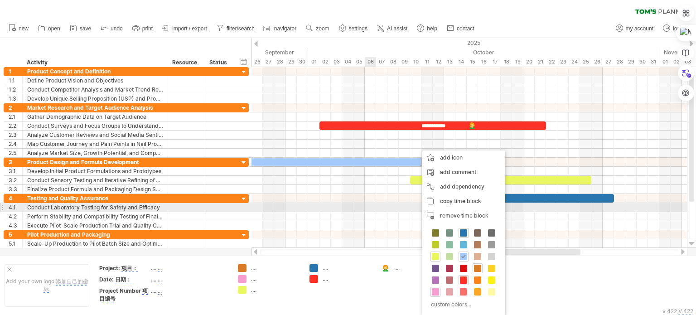
click at [372, 203] on div at bounding box center [468, 207] width 435 height 9
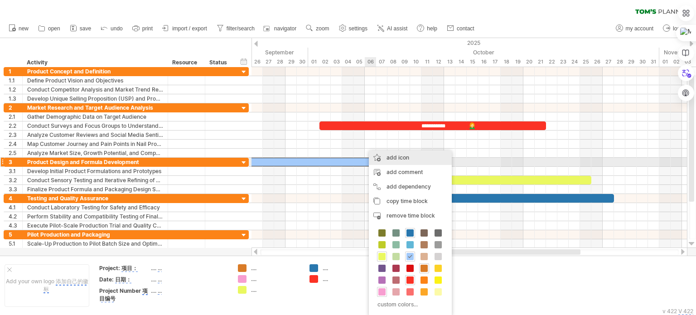
click at [384, 159] on div "add icon" at bounding box center [410, 157] width 83 height 14
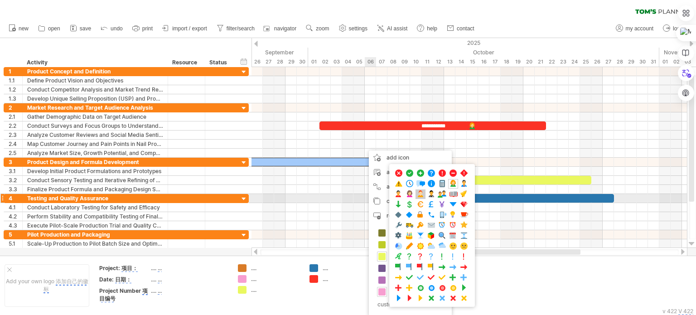
click at [421, 194] on span at bounding box center [420, 194] width 9 height 9
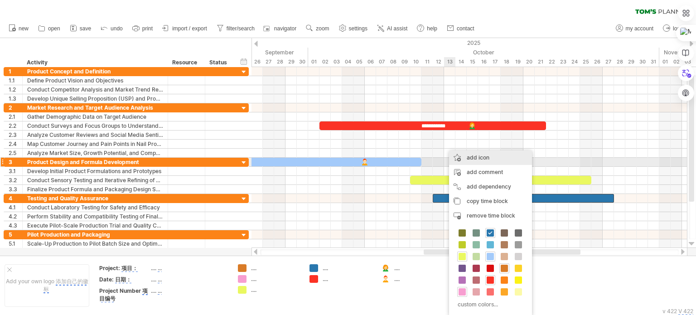
click at [468, 160] on div "add icon" at bounding box center [490, 157] width 83 height 14
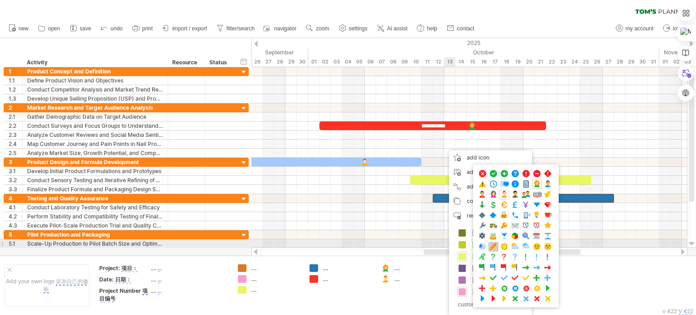
click at [495, 245] on span at bounding box center [493, 246] width 9 height 9
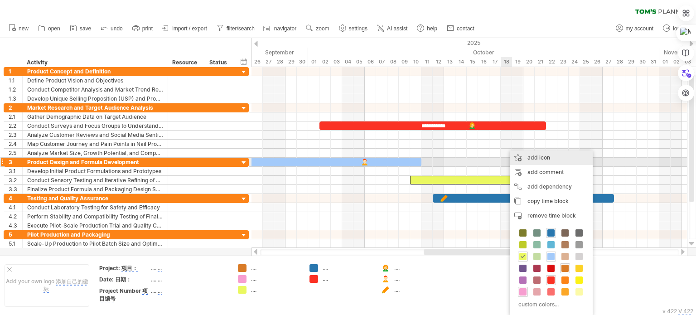
click at [538, 158] on div "add icon" at bounding box center [550, 157] width 83 height 14
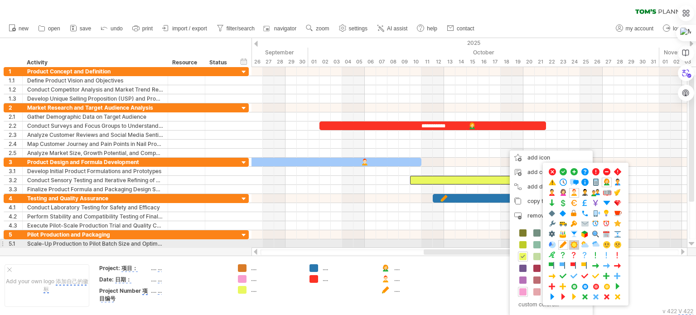
click at [575, 243] on span at bounding box center [573, 244] width 9 height 9
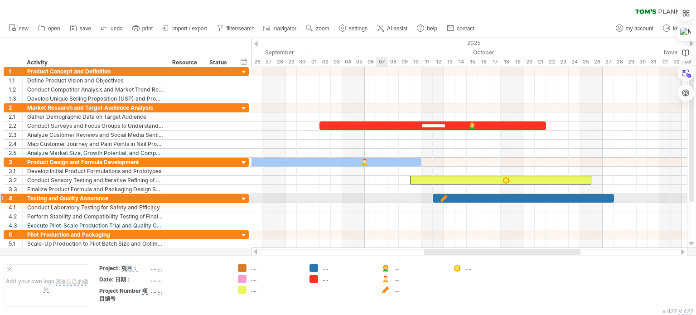
click at [377, 197] on div at bounding box center [468, 198] width 435 height 9
drag, startPoint x: 445, startPoint y: 197, endPoint x: 523, endPoint y: 195, distance: 77.9
click at [523, 195] on div at bounding box center [523, 198] width 10 height 9
click at [383, 201] on div at bounding box center [468, 198] width 435 height 9
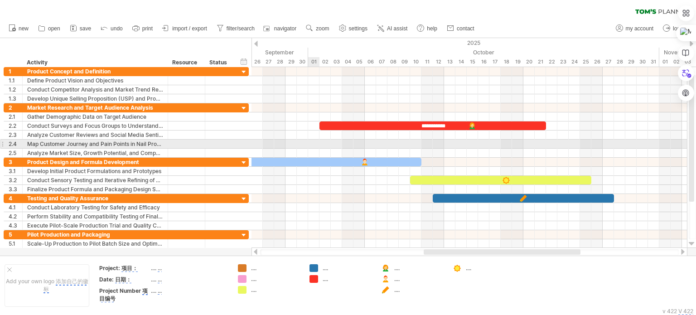
click at [317, 143] on div at bounding box center [468, 143] width 435 height 9
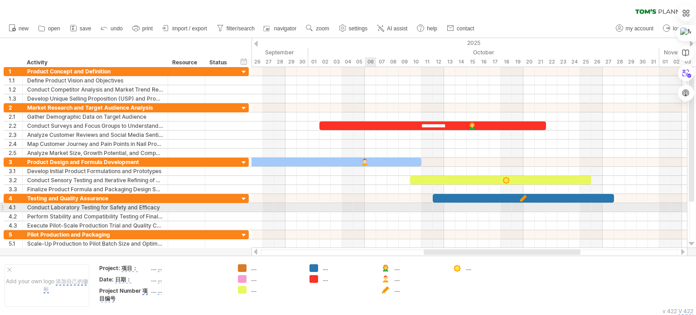
click at [375, 207] on div at bounding box center [468, 207] width 435 height 9
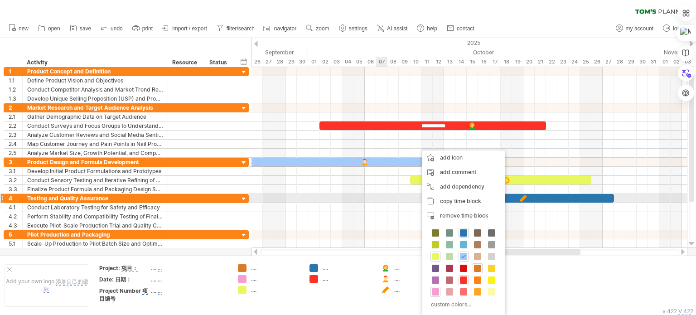
click at [386, 195] on div at bounding box center [468, 198] width 435 height 9
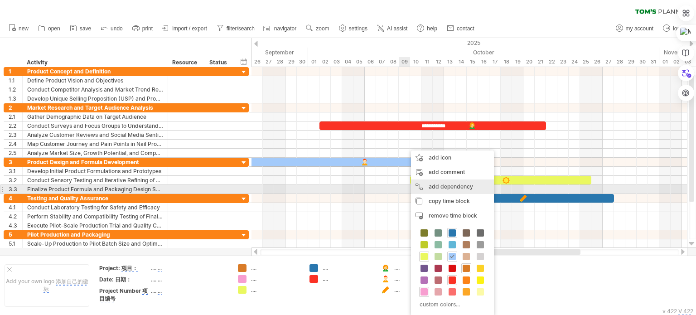
click at [463, 186] on div "add dependency You can use dependencies when you require tasks to be done in a …" at bounding box center [452, 186] width 83 height 14
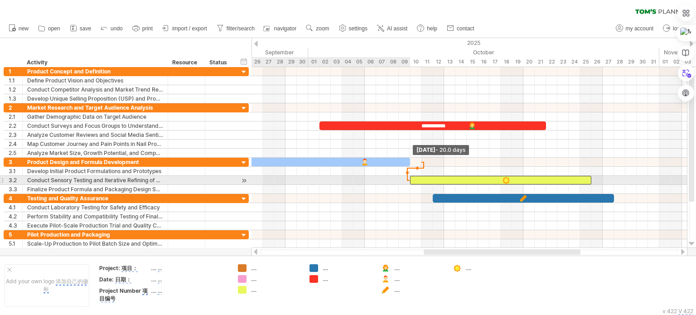
drag, startPoint x: 422, startPoint y: 160, endPoint x: 409, endPoint y: 178, distance: 21.4
click at [285, 178] on div at bounding box center [285, 176] width 0 height 36
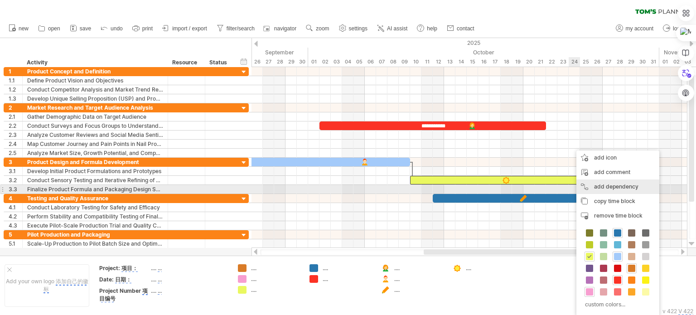
click at [613, 186] on div "add dependency You can use dependencies when you require tasks to be done in a …" at bounding box center [617, 186] width 83 height 14
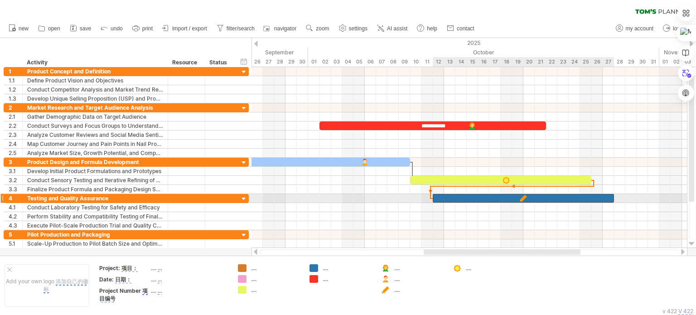
click at [435, 199] on div at bounding box center [522, 198] width 181 height 9
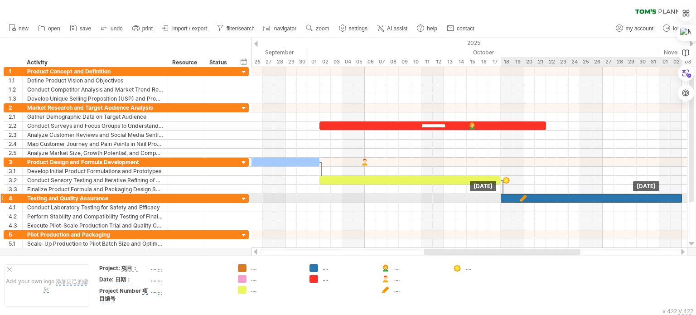
drag, startPoint x: 469, startPoint y: 198, endPoint x: 534, endPoint y: 195, distance: 65.3
click at [534, 195] on div at bounding box center [590, 198] width 181 height 9
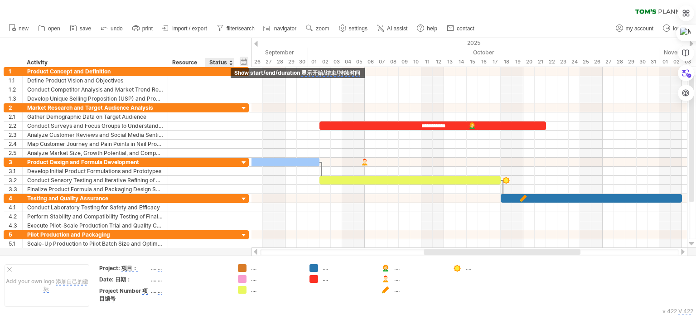
click at [244, 61] on div "hide start/end/duration show start/end/duration 显示开始/结束/持续时间" at bounding box center [244, 62] width 9 height 10
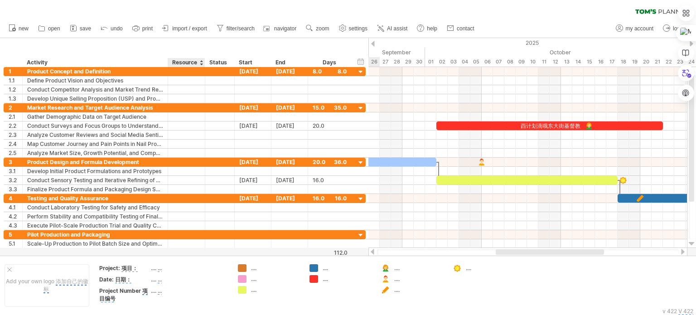
click at [191, 62] on div "Resource" at bounding box center [186, 62] width 28 height 9
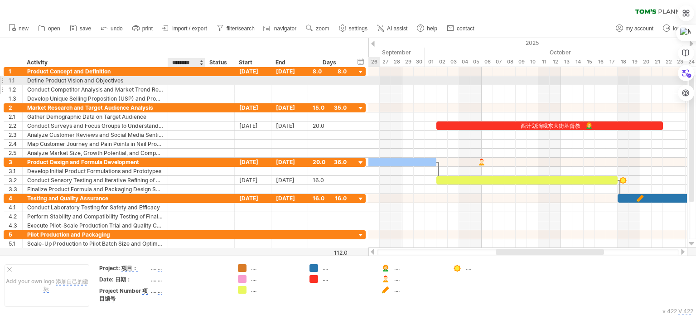
click at [192, 85] on div at bounding box center [187, 89] width 28 height 9
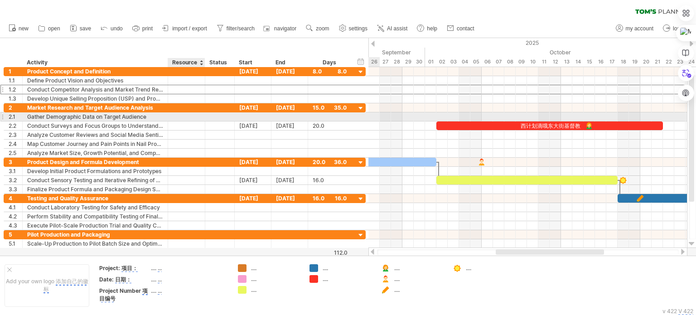
click at [193, 119] on div at bounding box center [187, 116] width 28 height 9
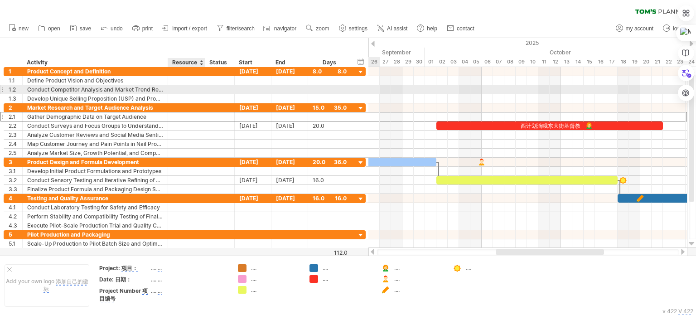
click at [199, 92] on div at bounding box center [187, 89] width 28 height 9
click at [216, 62] on div "Status" at bounding box center [219, 62] width 20 height 9
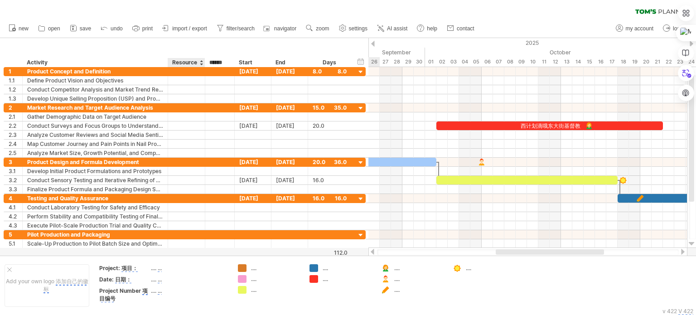
drag, startPoint x: 228, startPoint y: 61, endPoint x: 205, endPoint y: 58, distance: 23.3
click at [205, 58] on div "****** Status" at bounding box center [219, 62] width 29 height 9
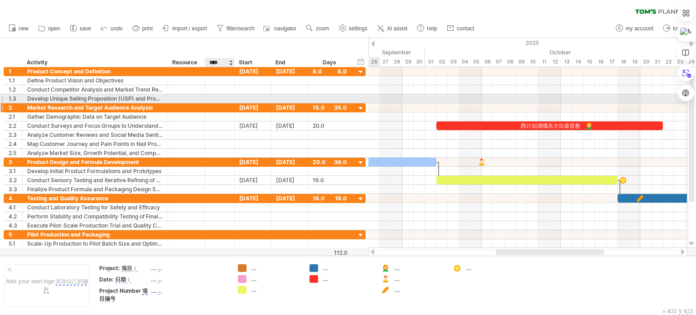
type input "*******"
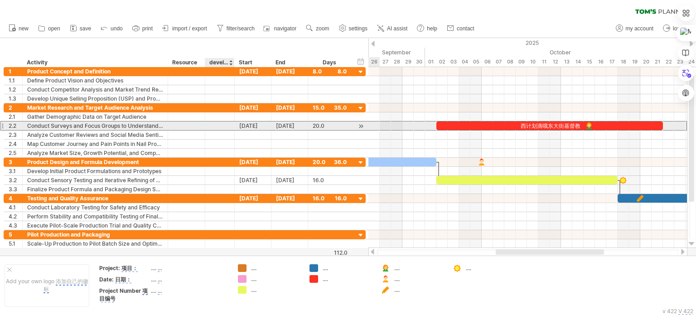
click at [213, 127] on div at bounding box center [220, 125] width 20 height 9
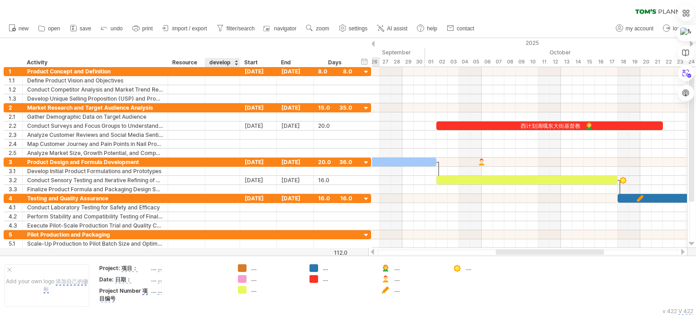
drag, startPoint x: 233, startPoint y: 62, endPoint x: 239, endPoint y: 62, distance: 5.5
click at [239, 62] on div at bounding box center [239, 62] width 3 height 9
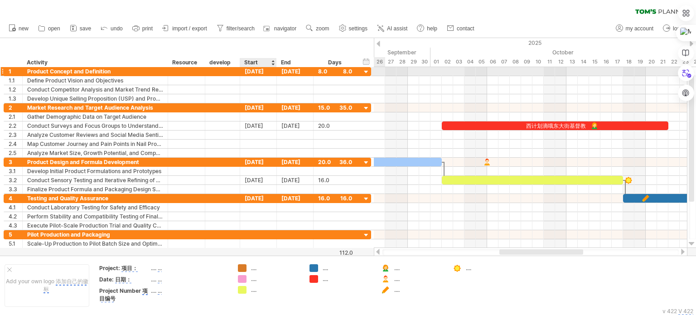
click at [262, 69] on div "[DATE]" at bounding box center [258, 71] width 37 height 9
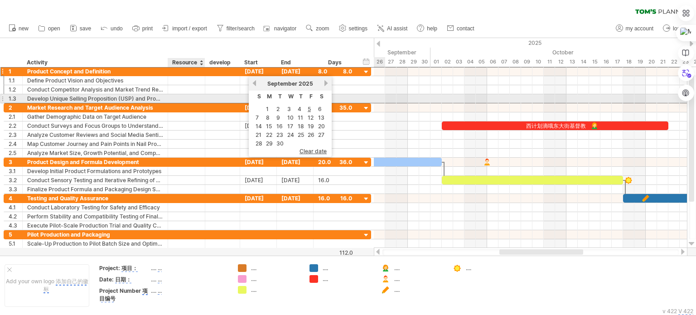
click at [207, 96] on div at bounding box center [222, 98] width 35 height 9
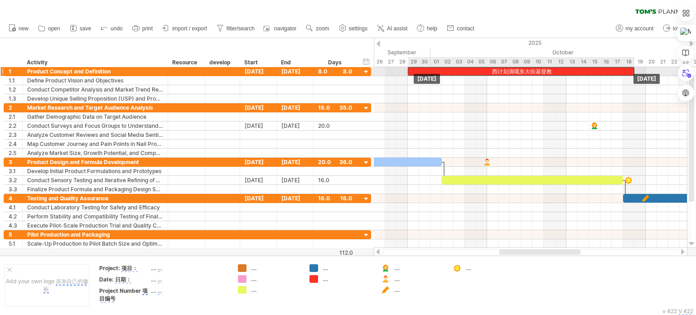
drag, startPoint x: 481, startPoint y: 123, endPoint x: 448, endPoint y: 72, distance: 60.7
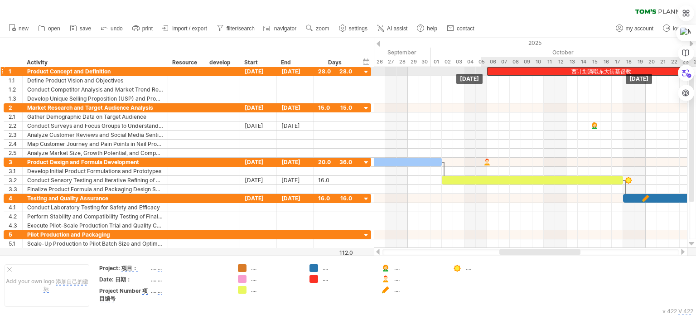
drag, startPoint x: 448, startPoint y: 72, endPoint x: 525, endPoint y: 76, distance: 76.6
click at [525, 76] on div "西计划滴哦东大街基督教 [DATE] [DATE]" at bounding box center [530, 157] width 313 height 181
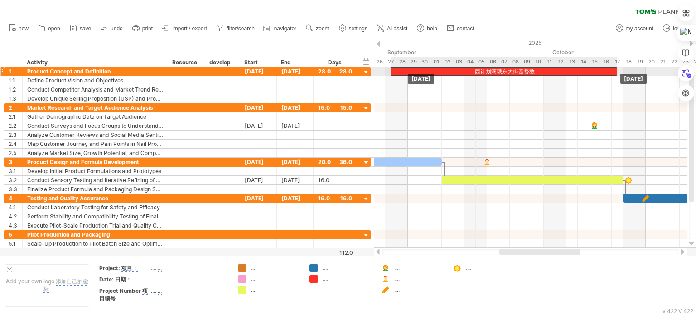
drag, startPoint x: 508, startPoint y: 75, endPoint x: 428, endPoint y: 76, distance: 79.7
click at [428, 76] on div "西计划滴哦东大街基督教 [DATE] [DATE]" at bounding box center [530, 157] width 313 height 181
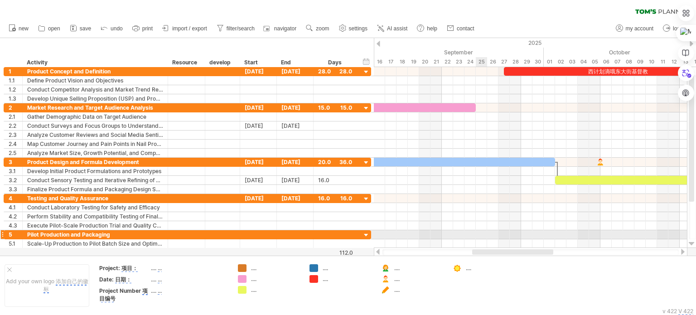
drag, startPoint x: 507, startPoint y: 251, endPoint x: 551, endPoint y: 126, distance: 132.8
click at [480, 238] on div "Trying to reach [DOMAIN_NAME] Connected again... 0% clear filter new 1" at bounding box center [348, 157] width 696 height 315
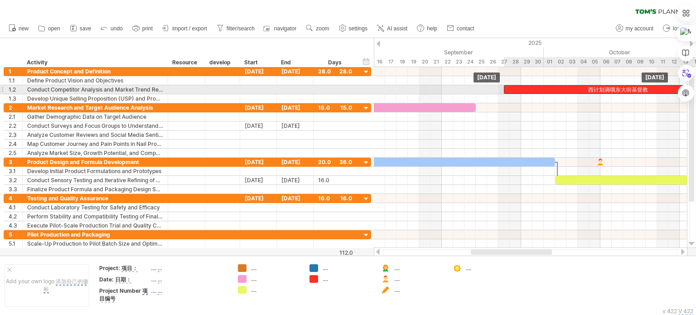
drag, startPoint x: 552, startPoint y: 70, endPoint x: 552, endPoint y: 86, distance: 15.9
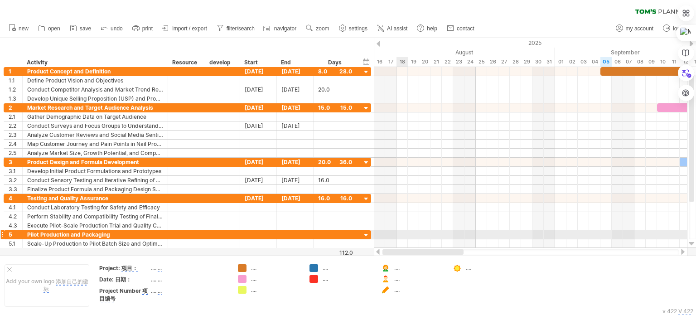
drag, startPoint x: 530, startPoint y: 250, endPoint x: 401, endPoint y: 233, distance: 130.7
click at [401, 233] on div "Trying to reach [DOMAIN_NAME] Connected again... 0% clear filter new 1" at bounding box center [348, 157] width 696 height 315
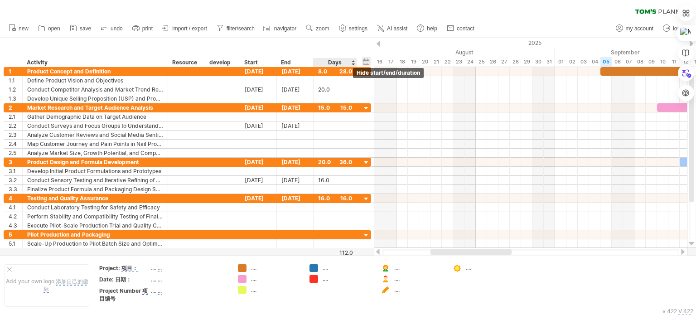
click at [363, 59] on div "hide start/end/duration show start/end/duration 显示开始/结束/持续时间" at bounding box center [366, 62] width 9 height 10
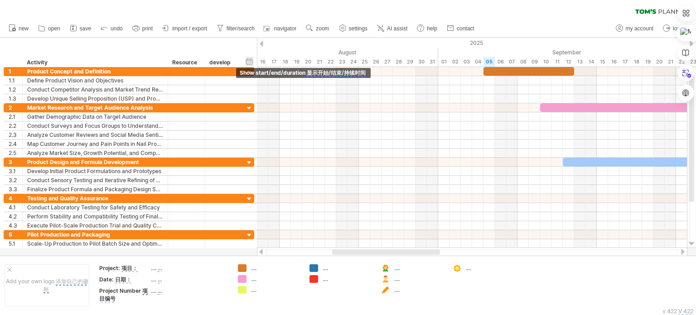
click at [250, 58] on div "hide start/end/duration show start/end/duration 显示开始/结束/持续时间" at bounding box center [249, 62] width 9 height 10
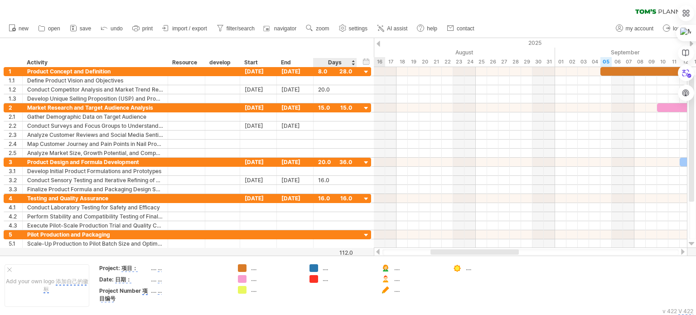
click at [330, 61] on div "Days" at bounding box center [334, 62] width 43 height 9
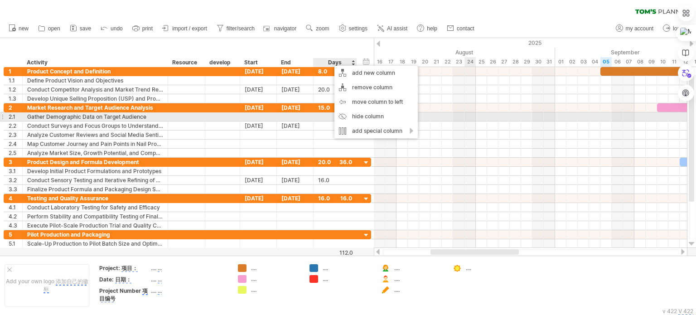
click at [468, 117] on div at bounding box center [530, 116] width 313 height 9
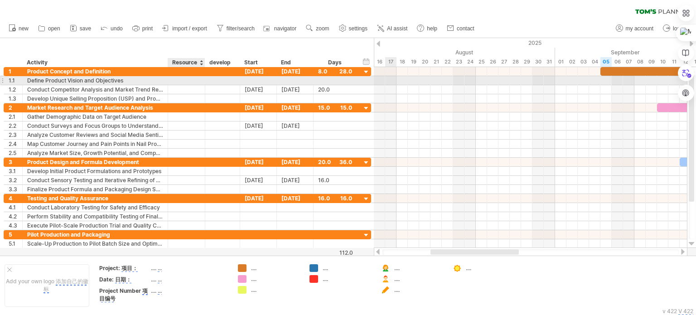
click at [183, 80] on div at bounding box center [187, 80] width 28 height 9
click at [183, 80] on input "text" at bounding box center [187, 80] width 28 height 9
type input "***"
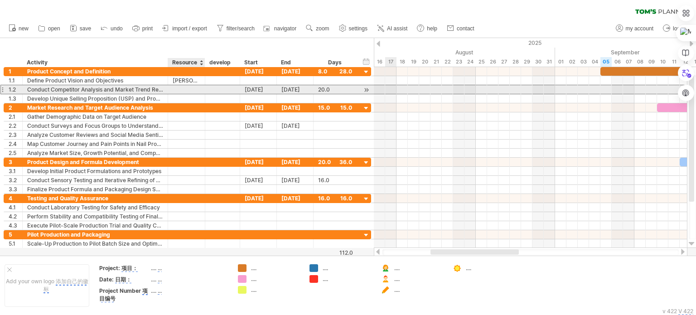
click at [177, 87] on div at bounding box center [187, 89] width 28 height 9
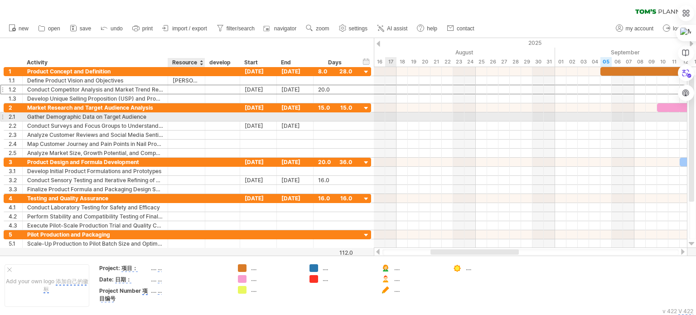
click at [179, 119] on div at bounding box center [187, 116] width 28 height 9
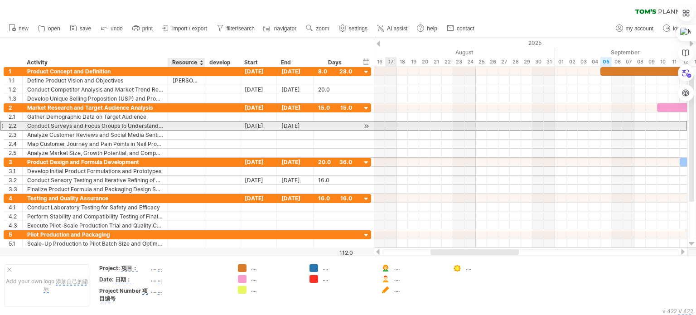
click at [182, 126] on div at bounding box center [187, 125] width 28 height 9
click at [0, 0] on input "text" at bounding box center [0, 0] width 0 height 0
type input "*"
type input "***"
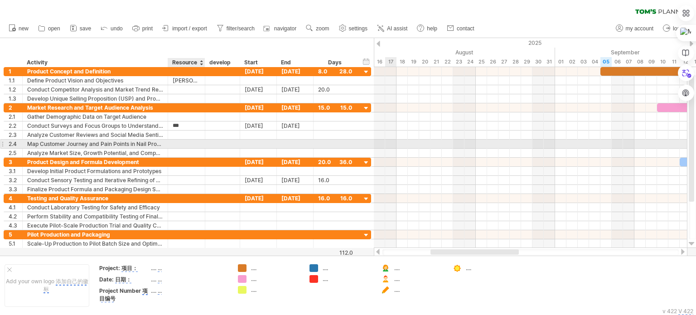
click at [202, 145] on div at bounding box center [204, 143] width 5 height 9
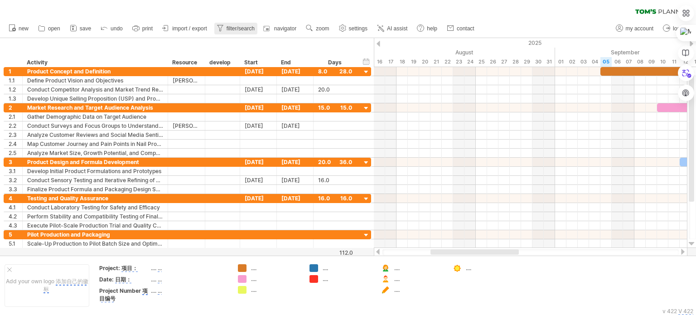
click at [244, 28] on span "filter/search" at bounding box center [240, 28] width 28 height 6
type input "**********"
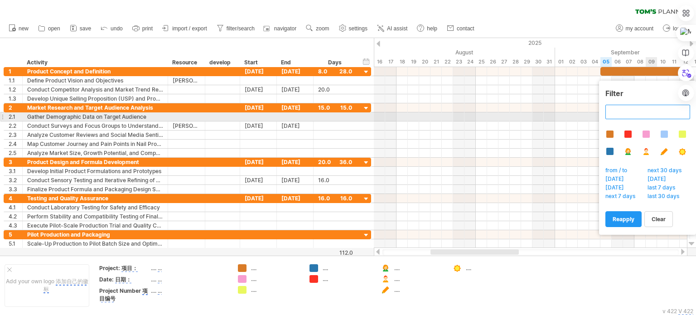
click at [657, 113] on input "text" at bounding box center [647, 112] width 85 height 14
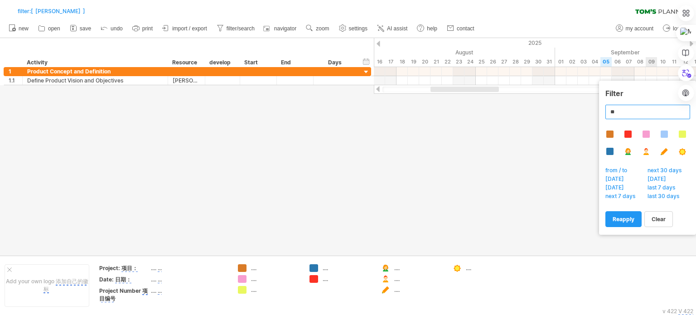
type input "*"
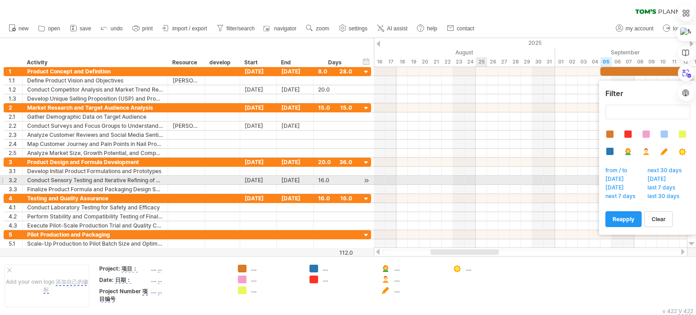
type input "**********"
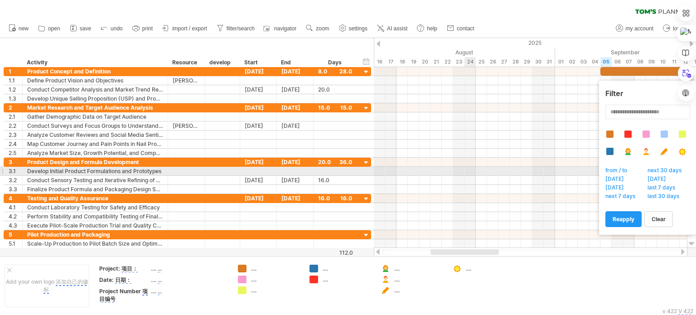
click at [473, 172] on div at bounding box center [530, 171] width 313 height 9
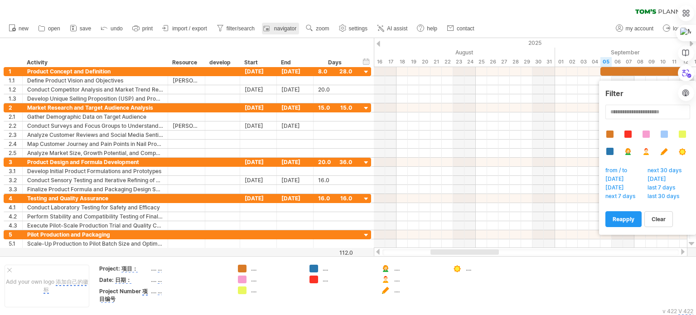
click at [296, 27] on span "navigator" at bounding box center [285, 28] width 22 height 6
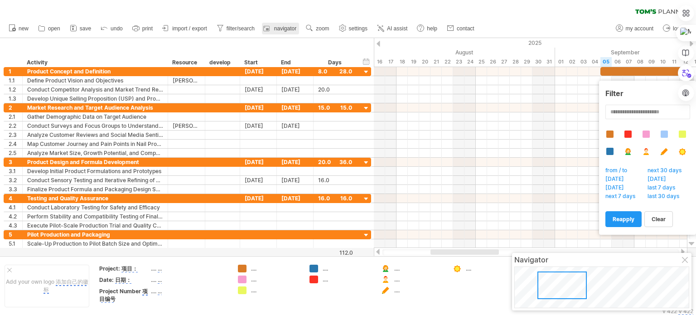
click at [296, 26] on span "navigator" at bounding box center [285, 28] width 22 height 6
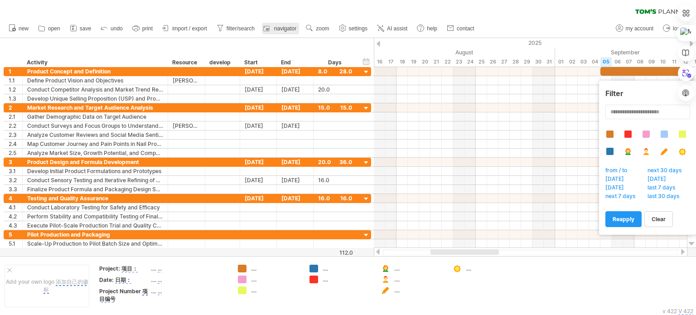
click at [296, 26] on span "navigator" at bounding box center [285, 28] width 22 height 6
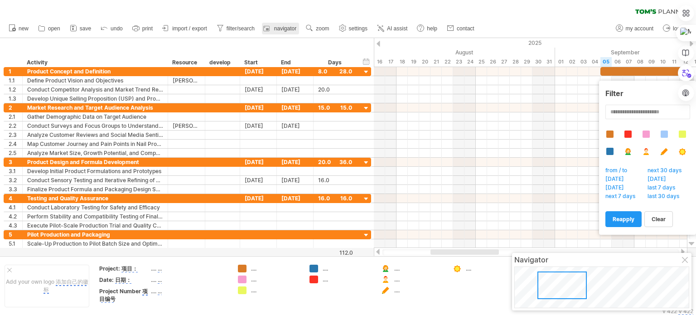
click at [296, 25] on span "navigator" at bounding box center [285, 28] width 22 height 6
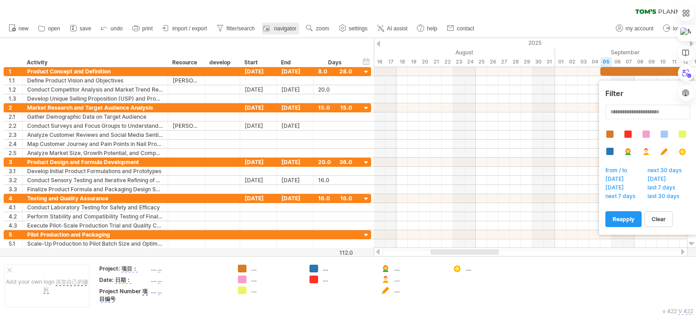
click at [296, 25] on span "navigator" at bounding box center [285, 28] width 22 height 6
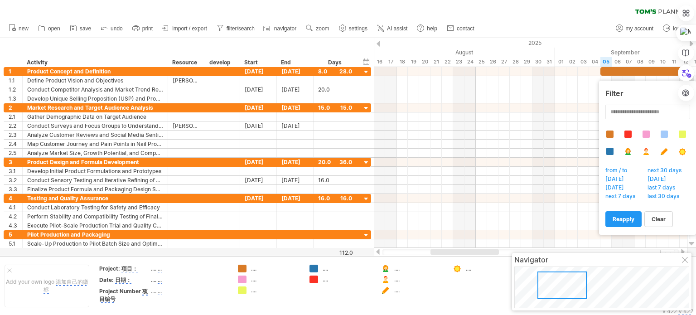
click at [557, 285] on div at bounding box center [561, 285] width 49 height 28
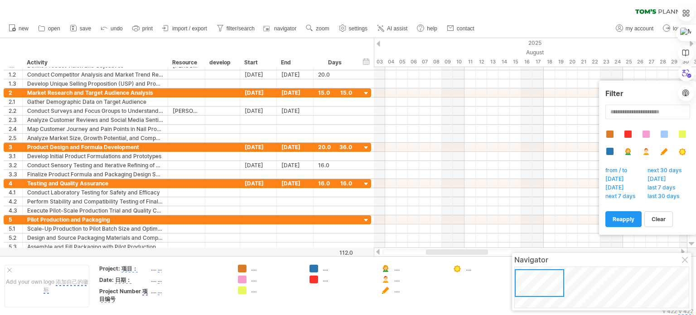
drag, startPoint x: 565, startPoint y: 279, endPoint x: 517, endPoint y: 277, distance: 48.5
click at [517, 277] on div at bounding box center [538, 283] width 49 height 28
click at [684, 261] on div at bounding box center [685, 260] width 7 height 7
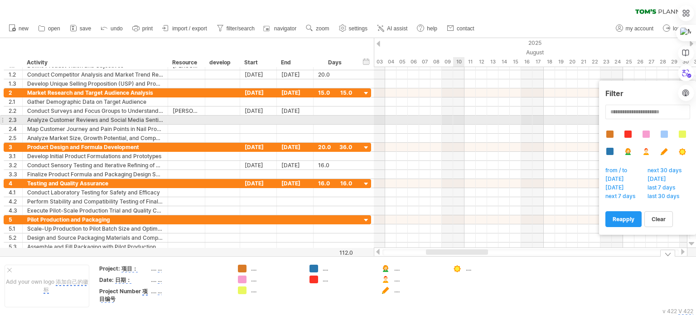
click at [454, 120] on div at bounding box center [530, 119] width 313 height 9
